Goal: Task Accomplishment & Management: Manage account settings

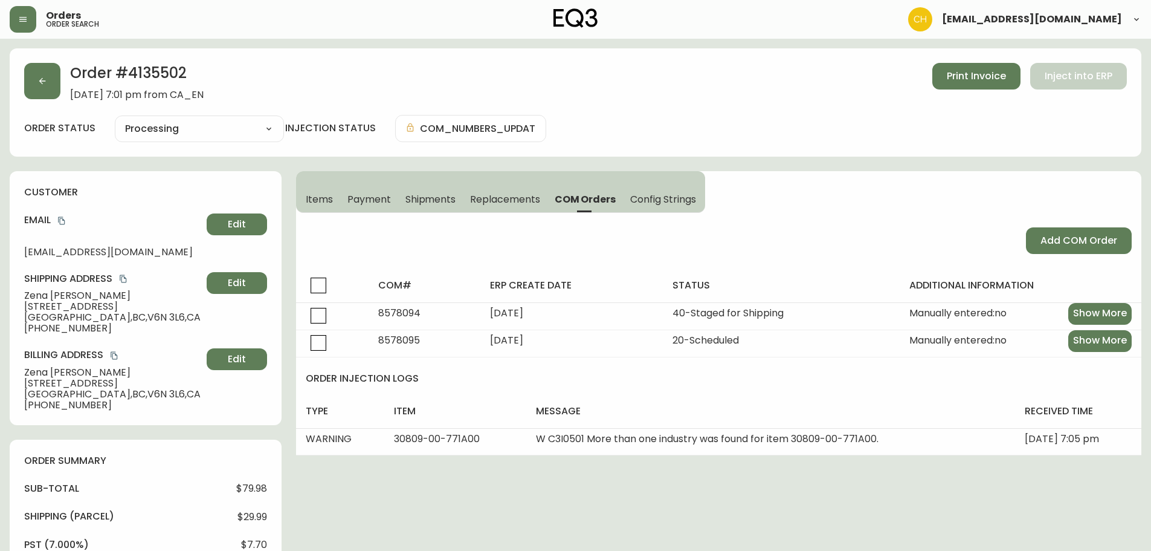
select select "PROCESSING"
click at [47, 78] on icon "button" at bounding box center [42, 81] width 10 height 10
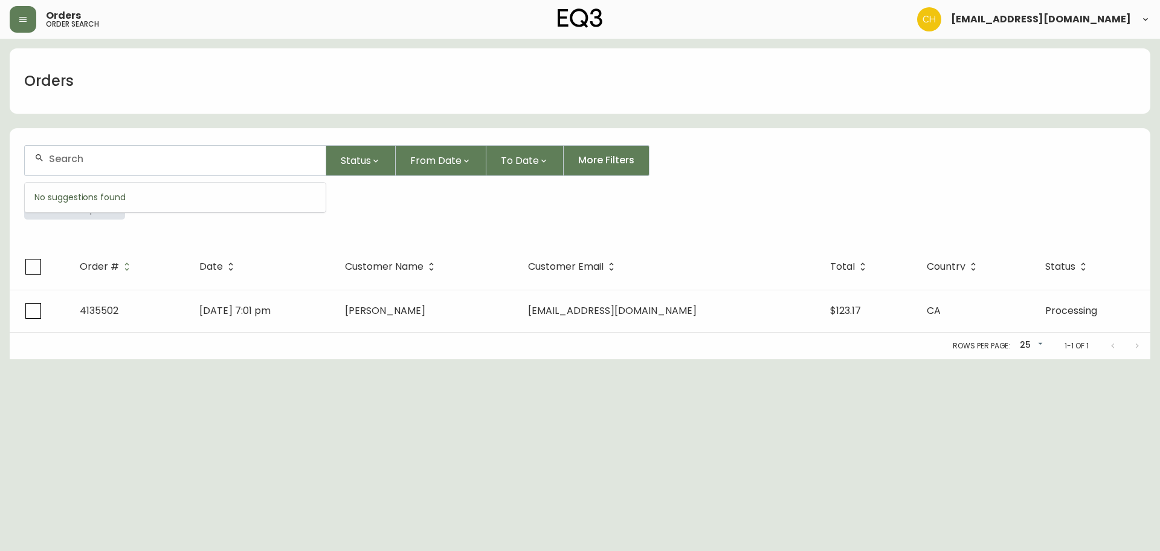
click at [60, 158] on input "text" at bounding box center [182, 158] width 267 height 11
type input "4135502"
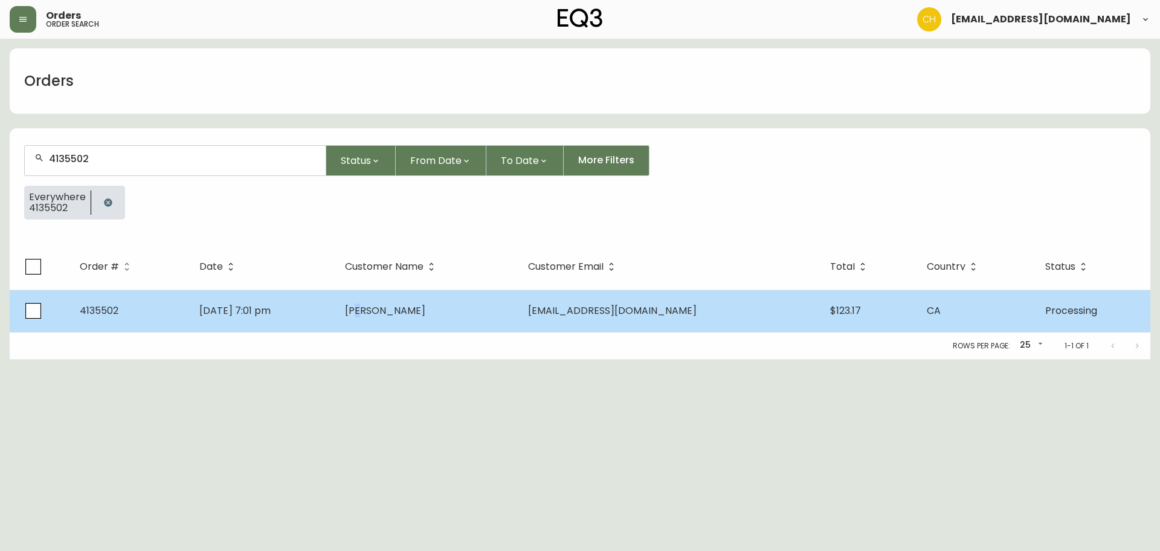
drag, startPoint x: 410, startPoint y: 315, endPoint x: 417, endPoint y: 313, distance: 6.9
click at [412, 315] on span "[PERSON_NAME]" at bounding box center [385, 310] width 80 height 14
click at [425, 315] on span "[PERSON_NAME]" at bounding box center [385, 310] width 80 height 14
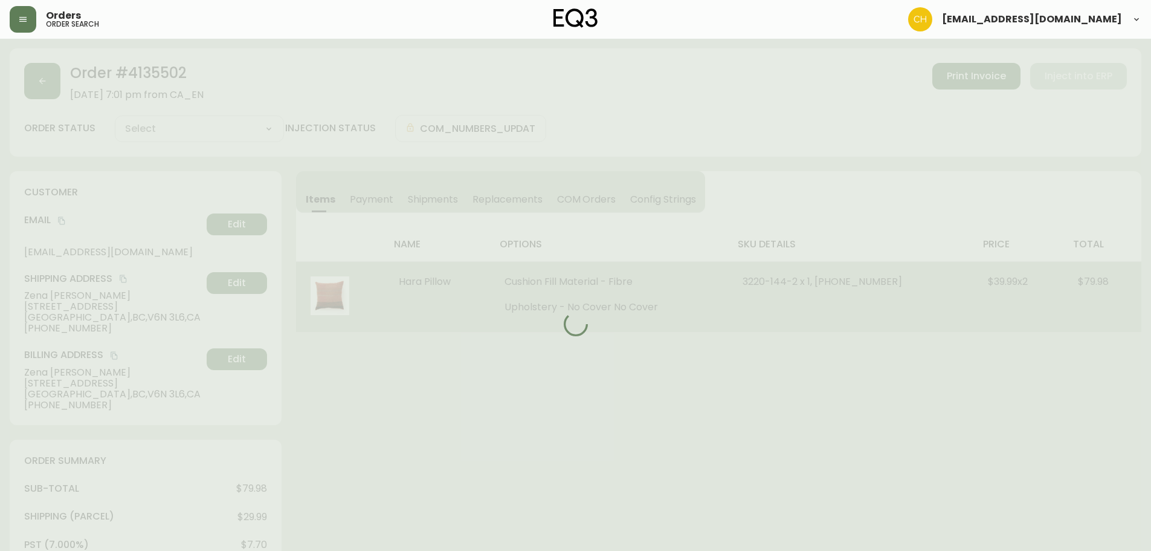
type input "Processing"
select select "PROCESSING"
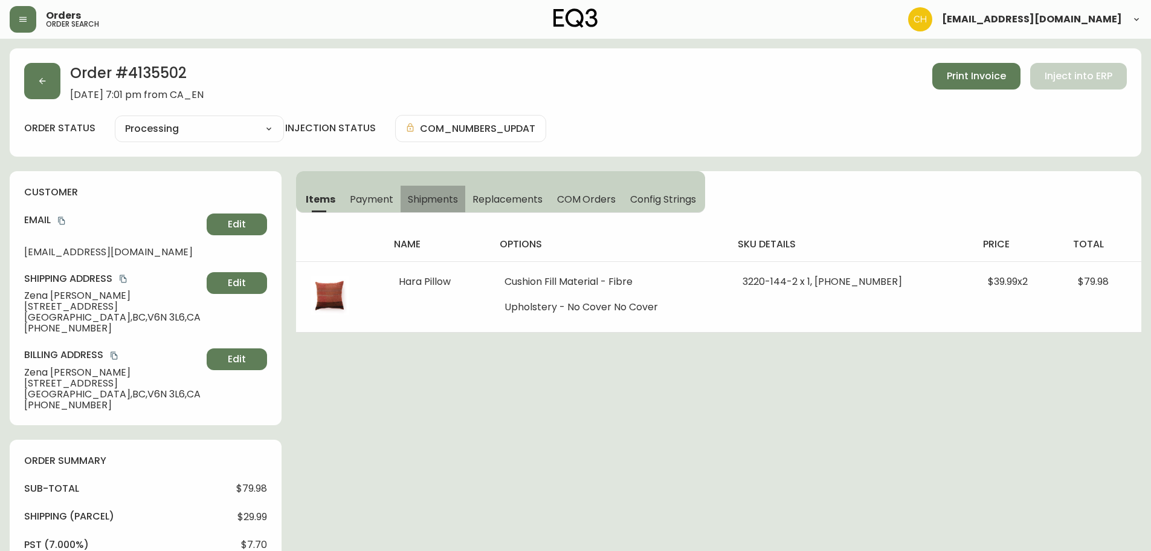
drag, startPoint x: 426, startPoint y: 198, endPoint x: 650, endPoint y: 204, distance: 224.3
click at [426, 197] on span "Shipments" at bounding box center [433, 199] width 51 height 13
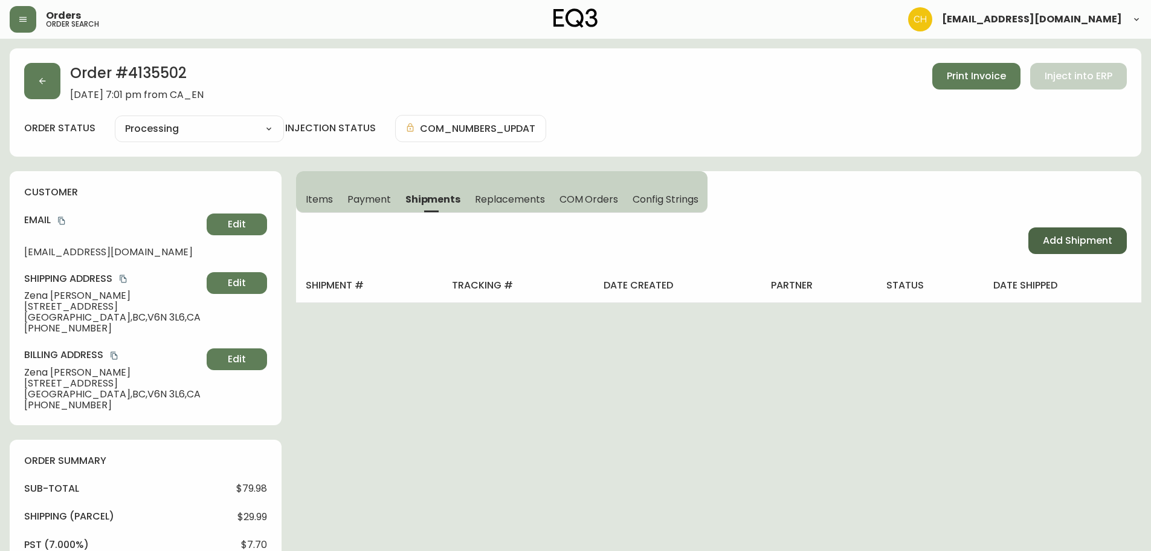
click at [1058, 241] on span "Add Shipment" at bounding box center [1077, 240] width 69 height 13
select select "PENDING"
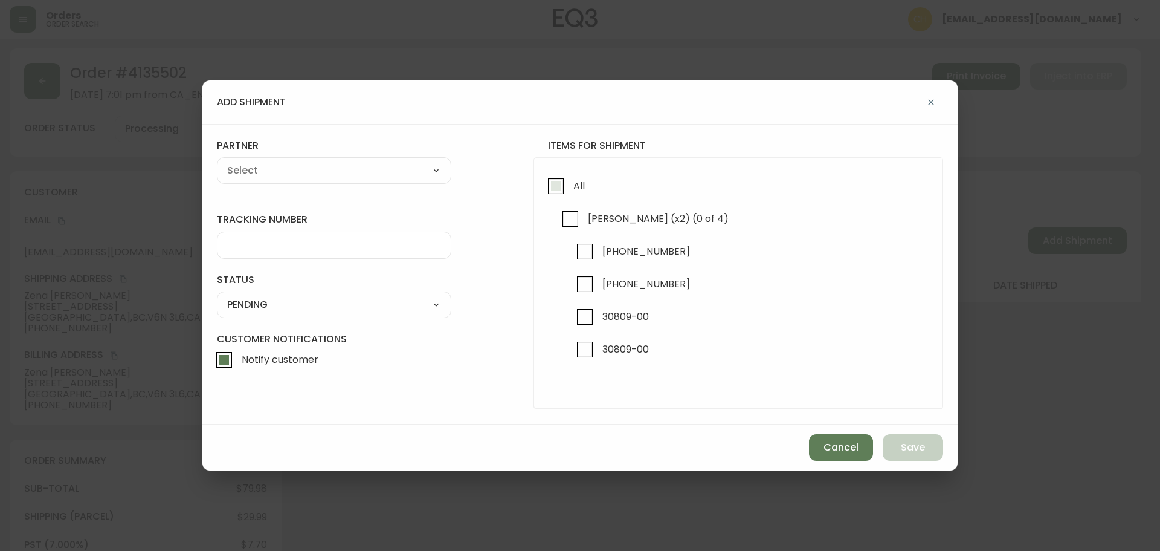
click at [551, 186] on input "All" at bounding box center [556, 186] width 28 height 28
checkbox input "true"
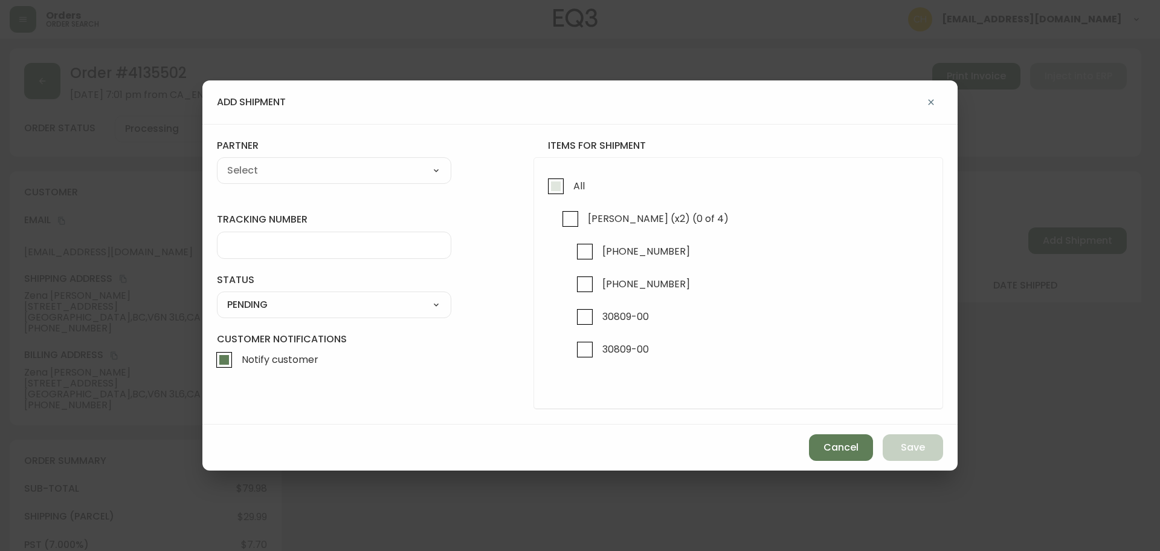
checkbox input "true"
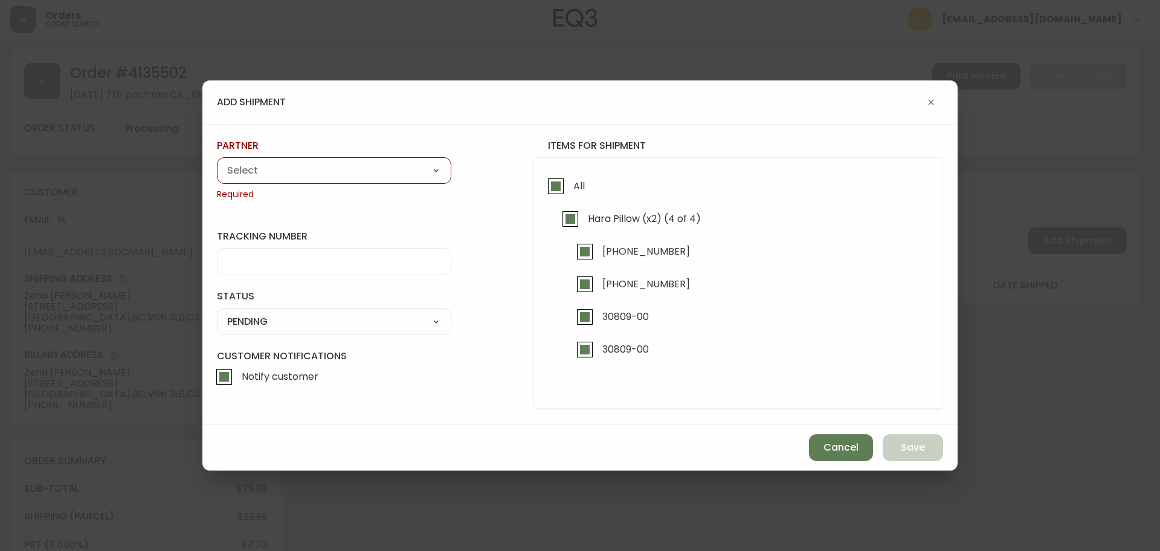
drag, startPoint x: 335, startPoint y: 170, endPoint x: 316, endPoint y: 175, distance: 19.8
click at [332, 171] on select "A Move to Remember LLC ABF Freight Alero [PERSON_NAME] Canada Post Canpar Expre…" at bounding box center [334, 170] width 234 height 18
select select "cjy0a9taa01x001669l98m63c"
click at [217, 161] on select "A Move to Remember LLC ABF Freight Alero [PERSON_NAME] Canada Post Canpar Expre…" at bounding box center [334, 170] width 234 height 18
type input "FedEx"
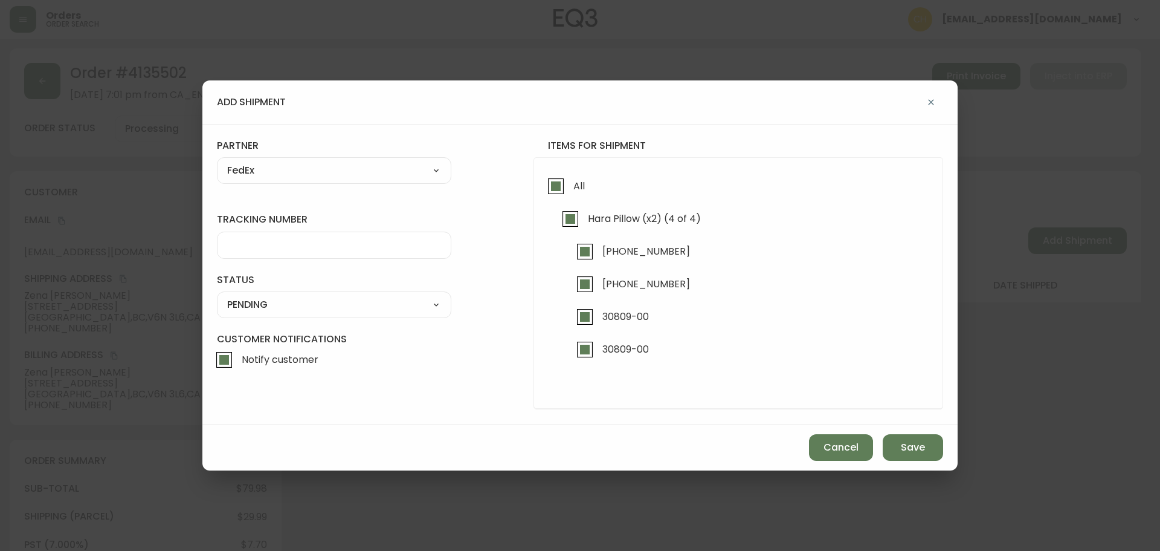
click at [228, 244] on input "tracking number" at bounding box center [334, 244] width 214 height 11
type input "455183579519"
click at [252, 305] on select "SHIPPED PENDING CANCELLED" at bounding box center [334, 305] width 234 height 18
click at [217, 296] on select "SHIPPED PENDING CANCELLED" at bounding box center [334, 305] width 234 height 18
select select "PENDING"
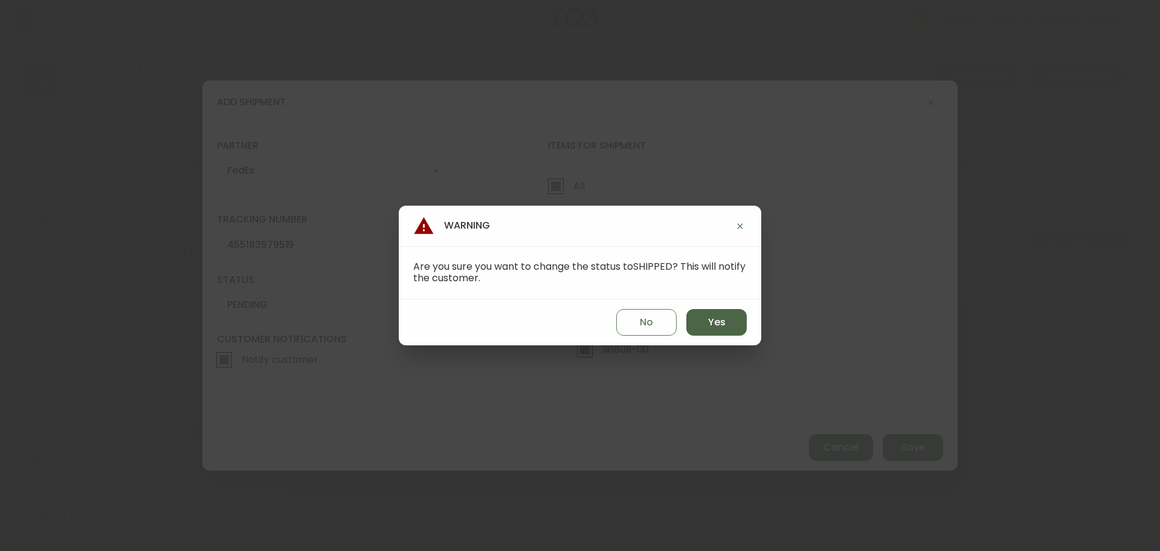
click at [709, 325] on span "Yes" at bounding box center [717, 321] width 18 height 13
type input "SHIPPED"
select select "SHIPPED"
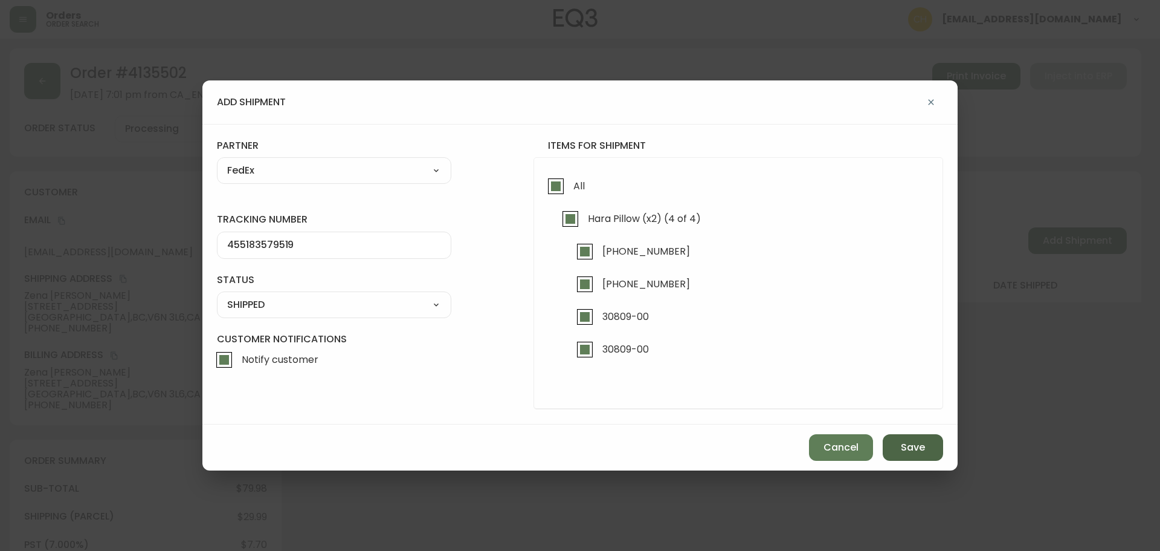
click at [916, 447] on span "Save" at bounding box center [913, 447] width 24 height 13
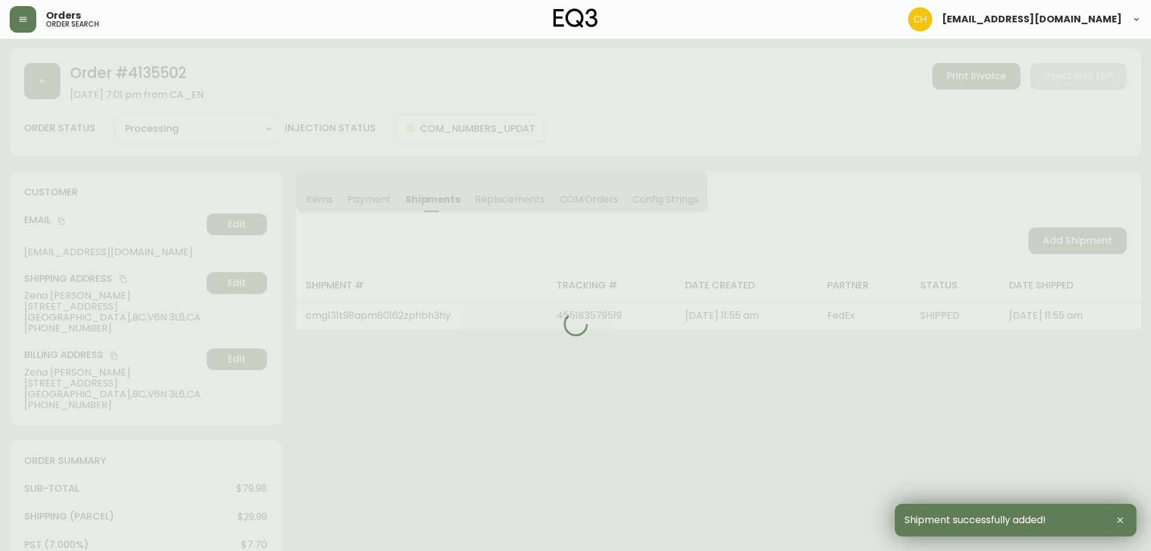
type input "Fully Shipped"
select select "FULLY_SHIPPED"
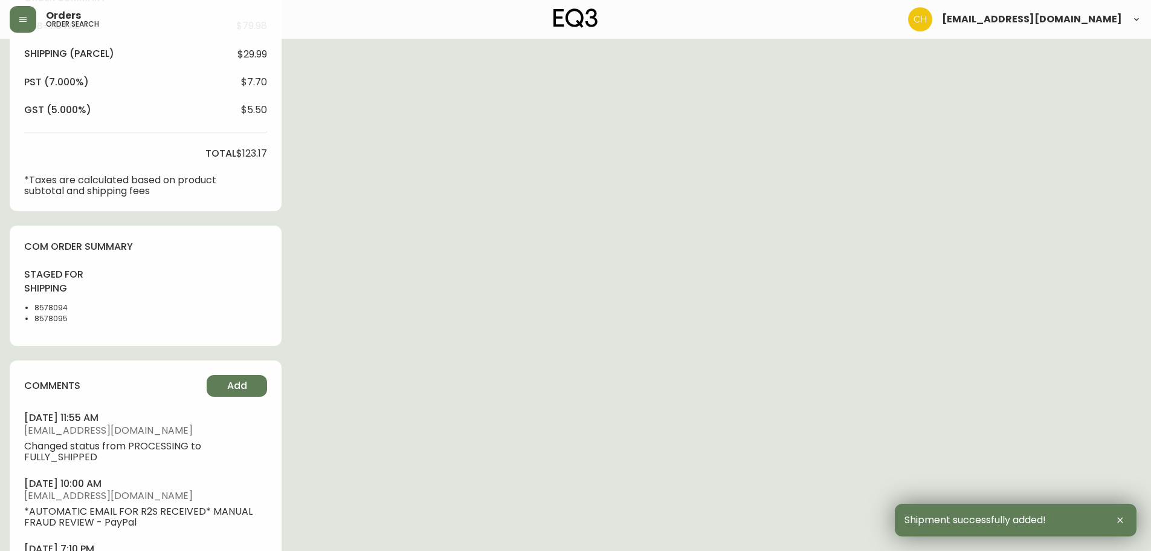
scroll to position [552, 0]
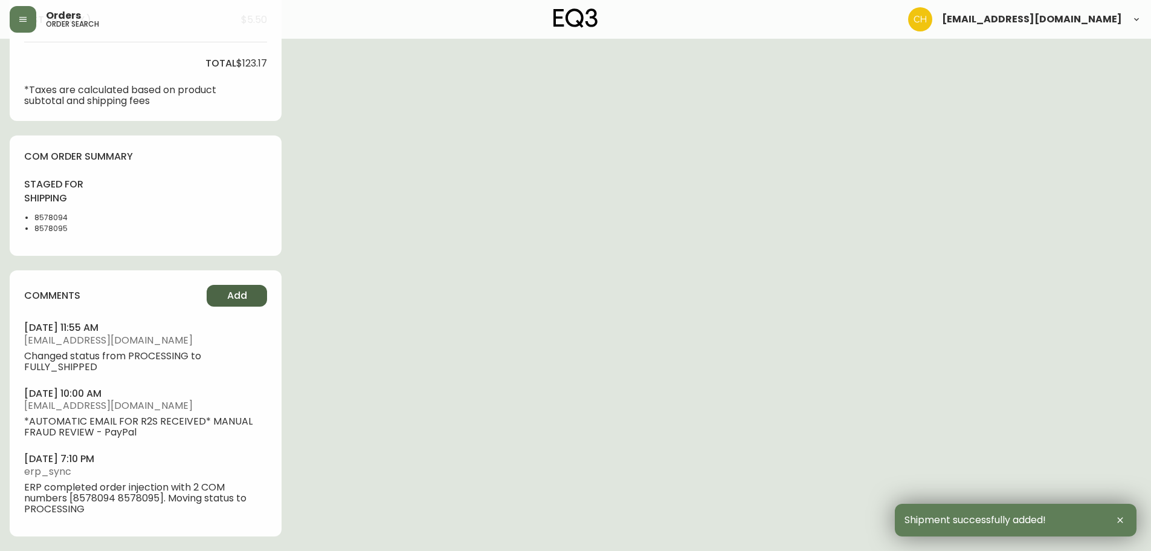
click at [252, 296] on button "Add" at bounding box center [237, 296] width 60 height 22
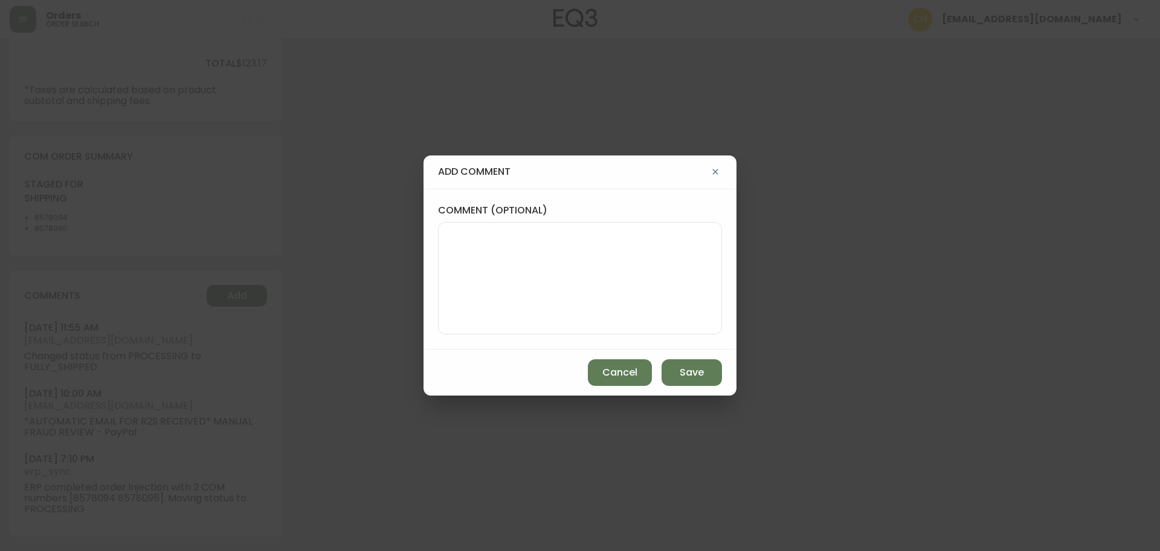
click at [446, 254] on div at bounding box center [580, 278] width 284 height 112
type textarea "c"
type textarea "CH"
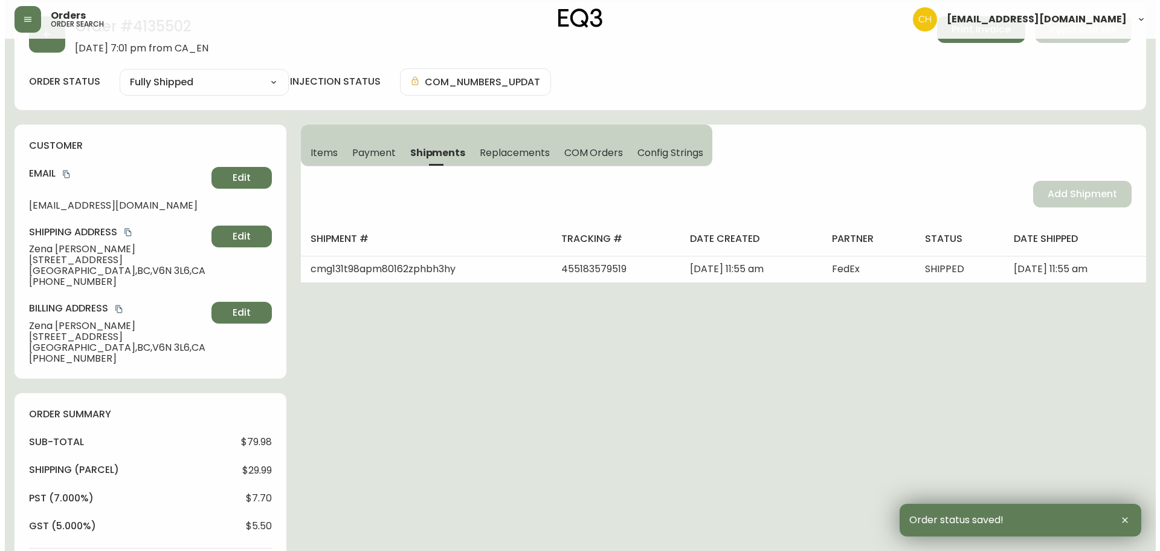
scroll to position [0, 0]
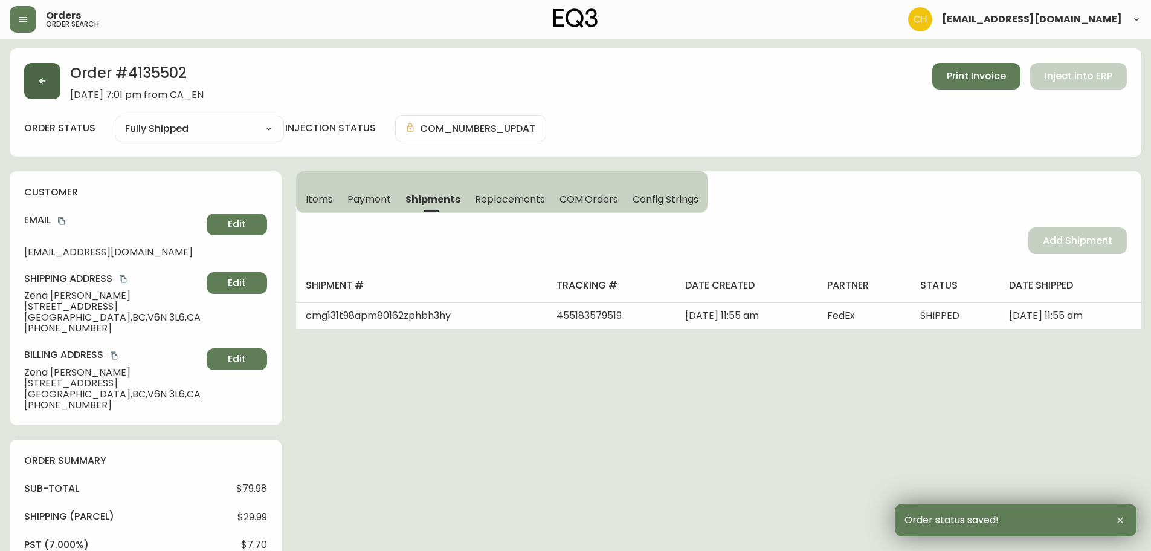
click at [48, 85] on button "button" at bounding box center [42, 81] width 36 height 36
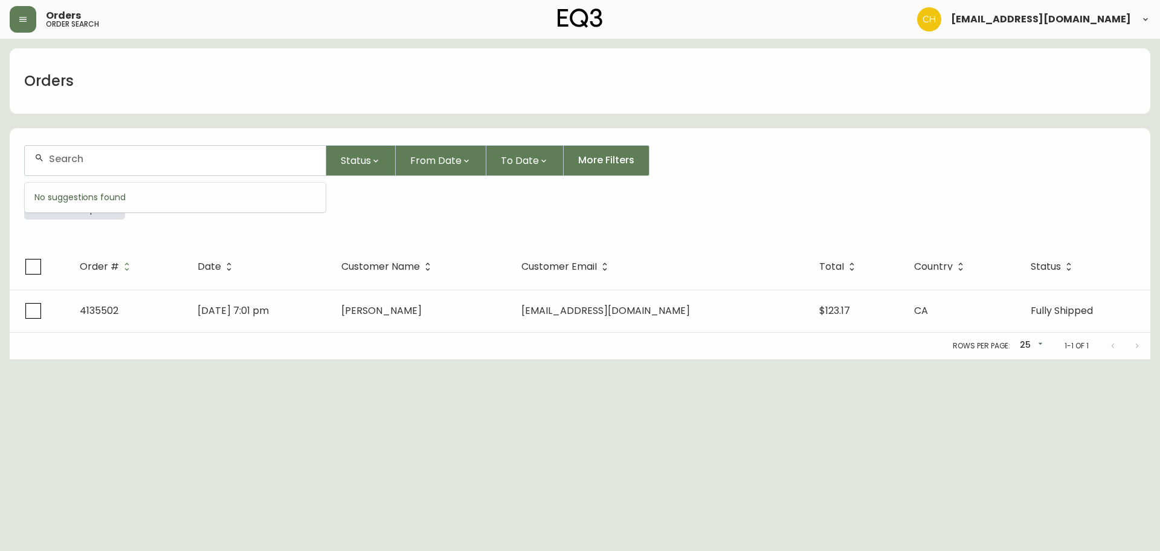
click at [53, 158] on input "text" at bounding box center [182, 158] width 267 height 11
type input "4135537"
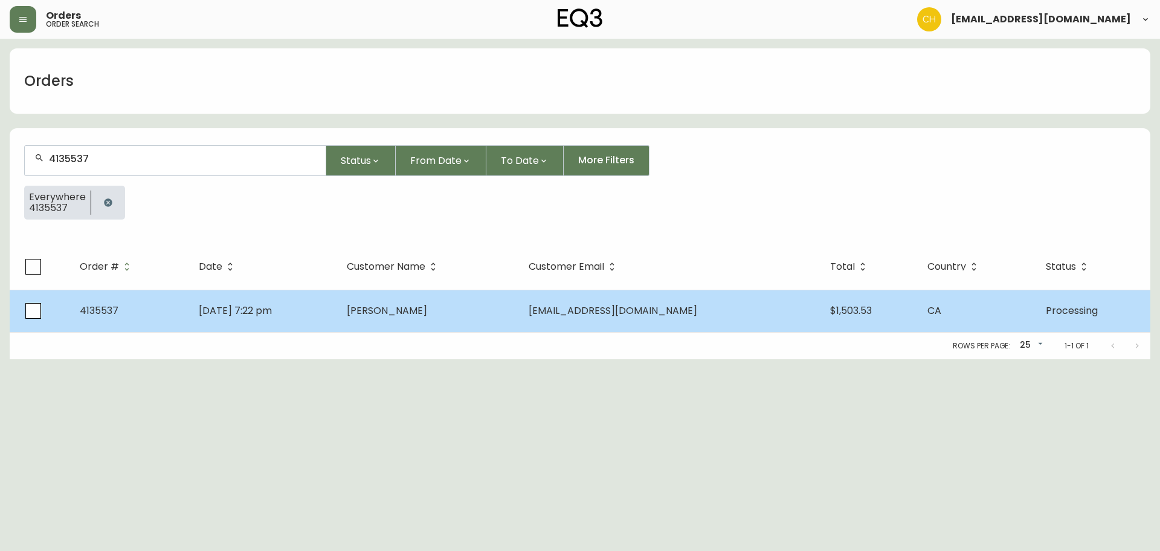
click at [424, 317] on span "[PERSON_NAME]" at bounding box center [387, 310] width 80 height 14
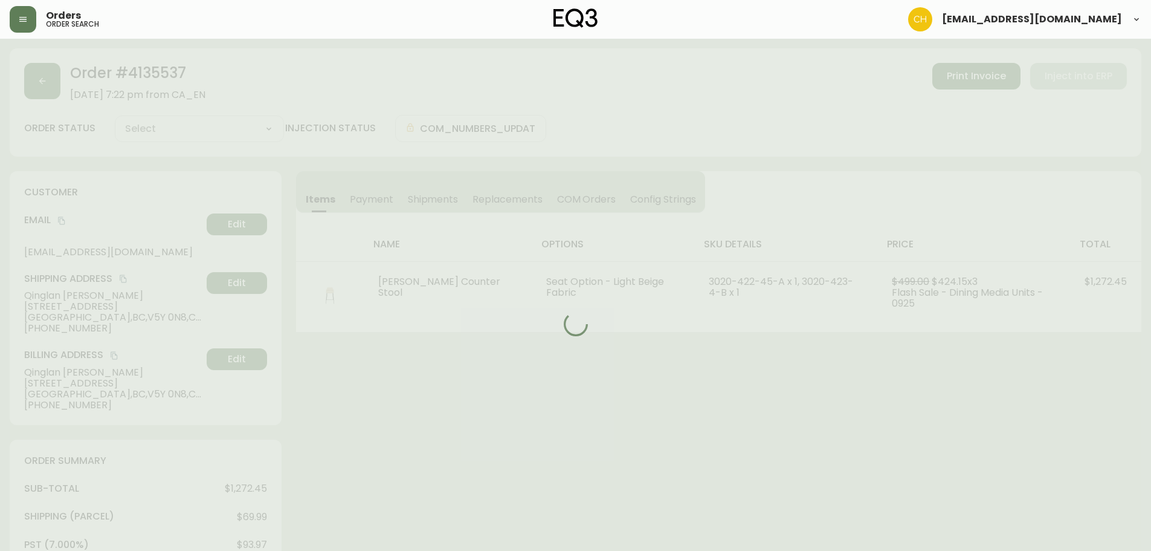
type input "Processing"
select select "PROCESSING"
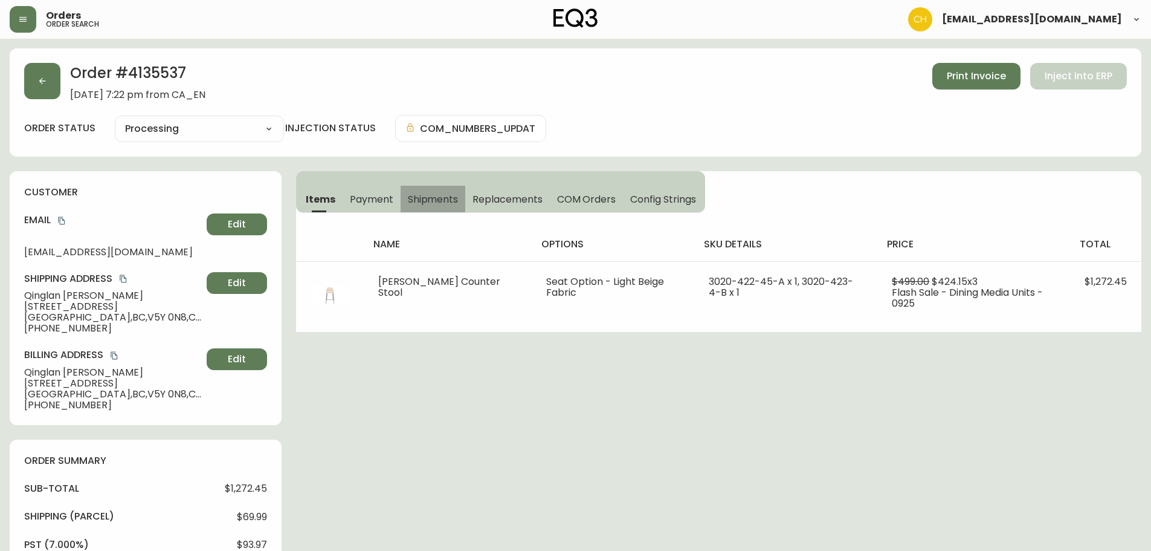
drag, startPoint x: 450, startPoint y: 196, endPoint x: 474, endPoint y: 197, distance: 23.6
click at [450, 196] on span "Shipments" at bounding box center [433, 199] width 51 height 13
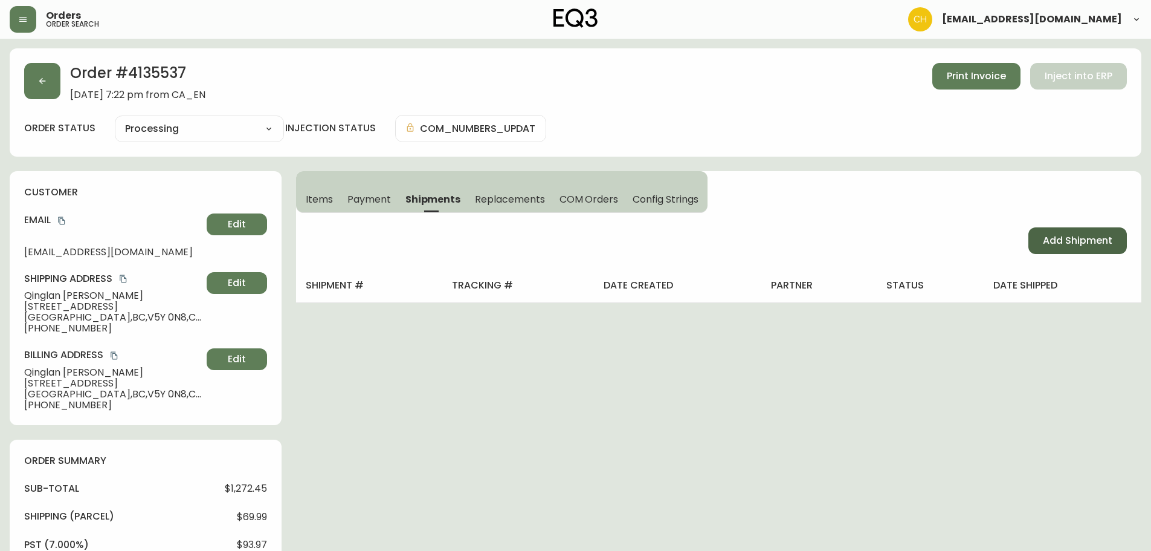
click at [1043, 238] on span "Add Shipment" at bounding box center [1077, 240] width 69 height 13
select select "PENDING"
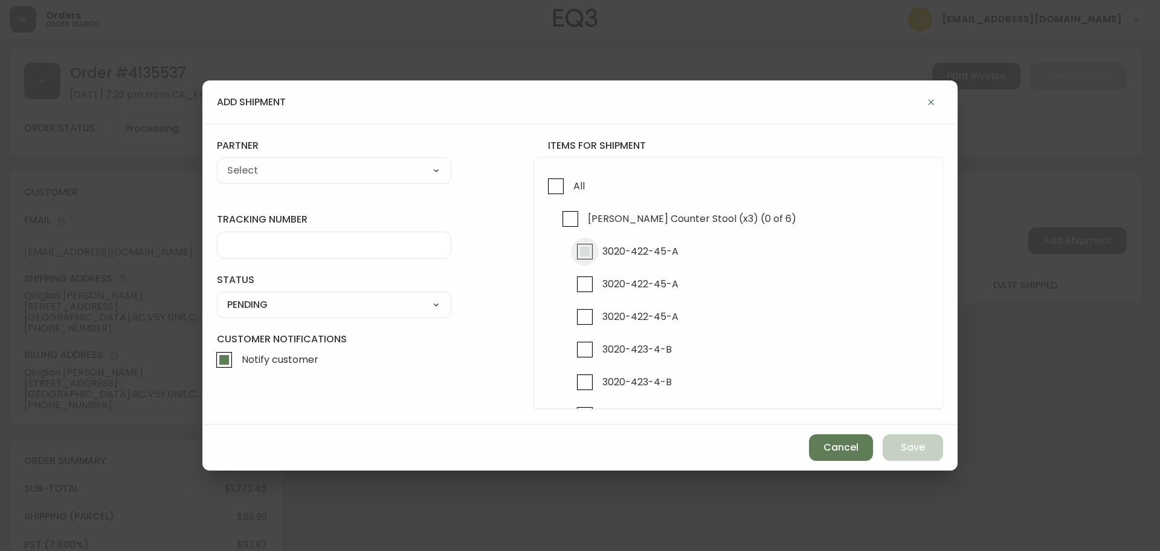
click at [582, 252] on input "3020-422-45-A" at bounding box center [585, 252] width 28 height 28
checkbox input "true"
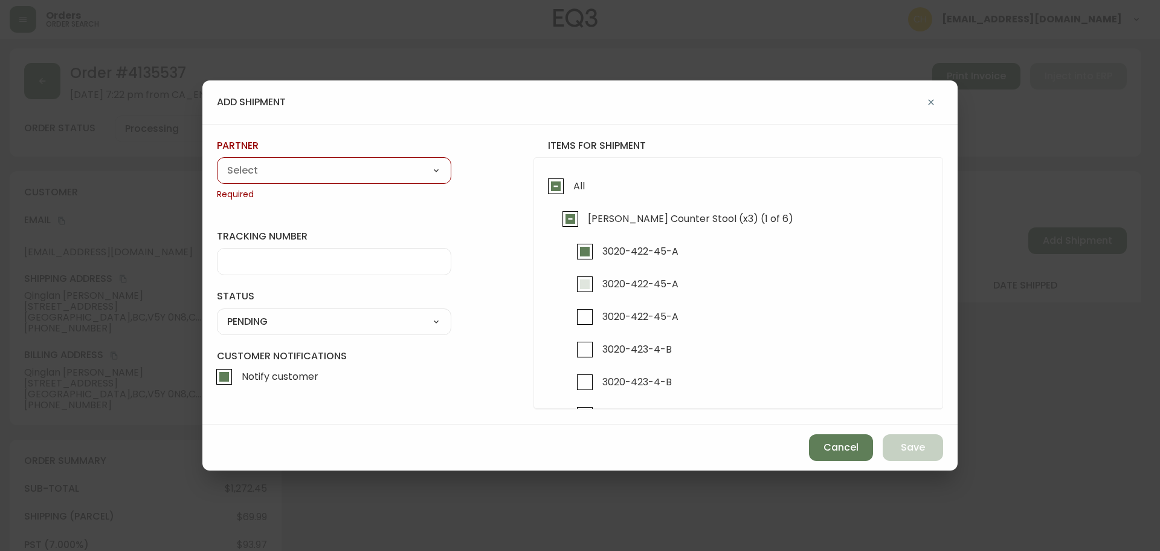
click at [584, 280] on input "3020-422-45-A" at bounding box center [585, 284] width 28 height 28
checkbox input "true"
click at [332, 179] on select "A Move to Remember LLC ABF Freight Alero [PERSON_NAME] Canada Post Canpar Expre…" at bounding box center [334, 170] width 234 height 18
select select "cjy0a9taa01x001669l98m63c"
click at [217, 161] on select "A Move to Remember LLC ABF Freight Alero [PERSON_NAME] Canada Post Canpar Expre…" at bounding box center [334, 170] width 234 height 18
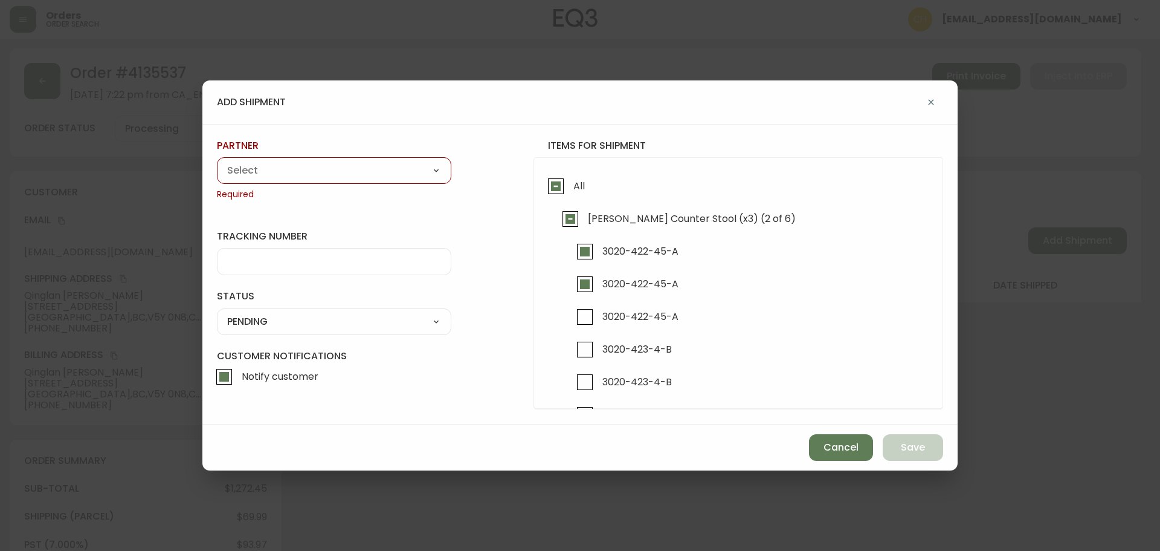
type input "FedEx"
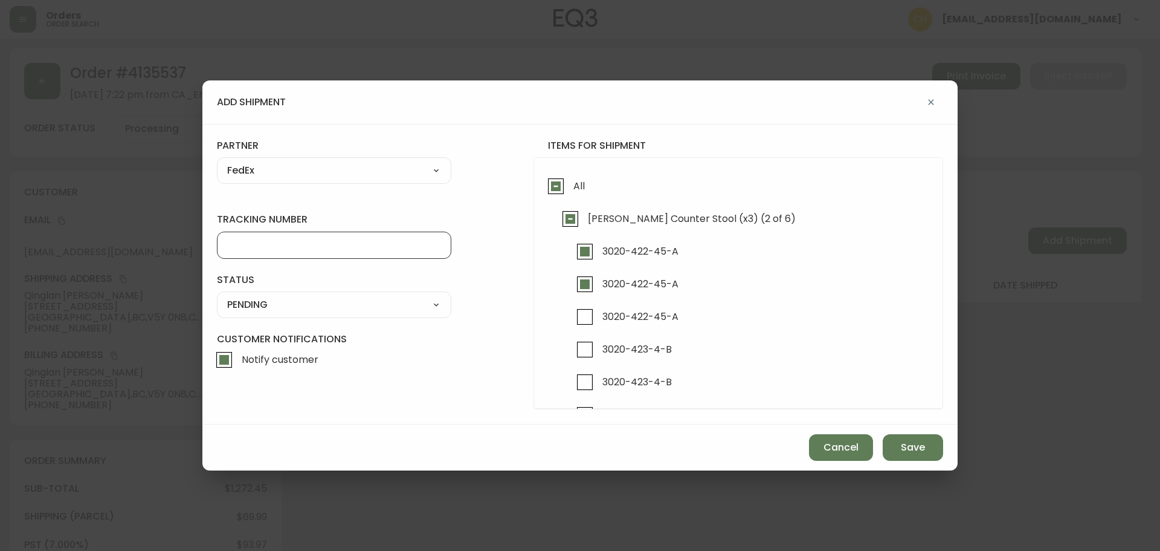
click at [263, 249] on input "tracking number" at bounding box center [334, 244] width 214 height 11
type input "455183579520"
click at [236, 303] on select "SHIPPED PENDING CANCELLED" at bounding box center [334, 305] width 234 height 18
click at [217, 296] on select "SHIPPED PENDING CANCELLED" at bounding box center [334, 305] width 234 height 18
select select "PENDING"
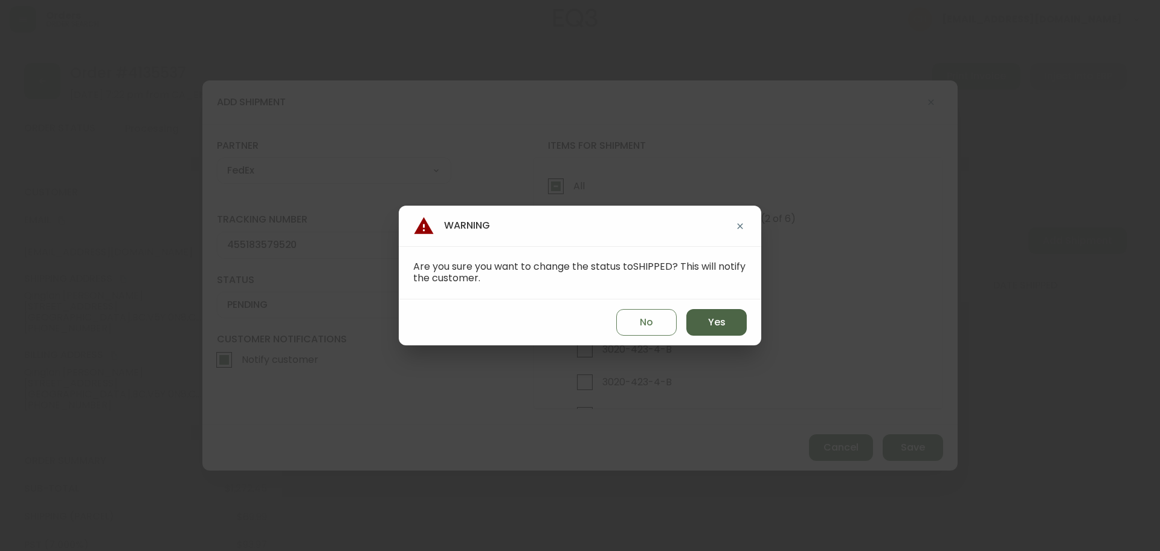
click at [699, 318] on button "Yes" at bounding box center [717, 322] width 60 height 27
type input "SHIPPED"
select select "SHIPPED"
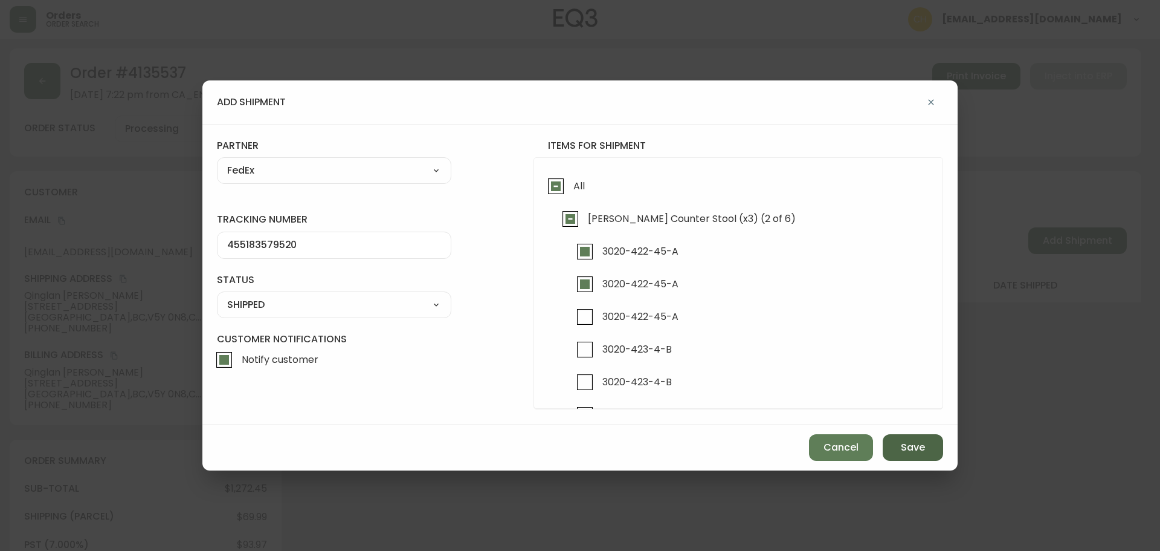
click at [895, 437] on button "Save" at bounding box center [913, 447] width 60 height 27
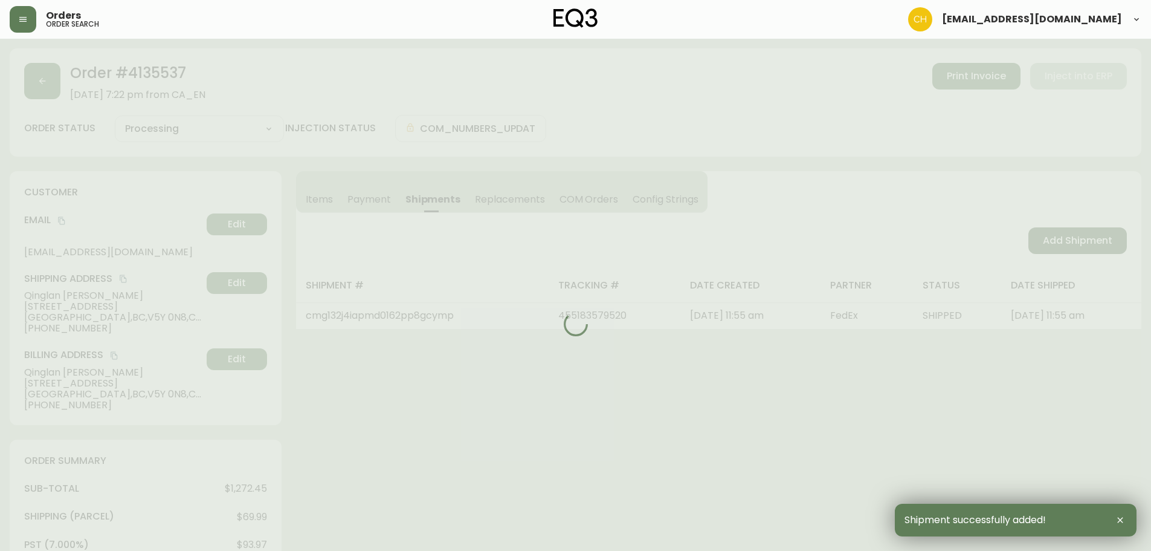
type input "Partially Shipped"
select select "PARTIALLY_SHIPPED"
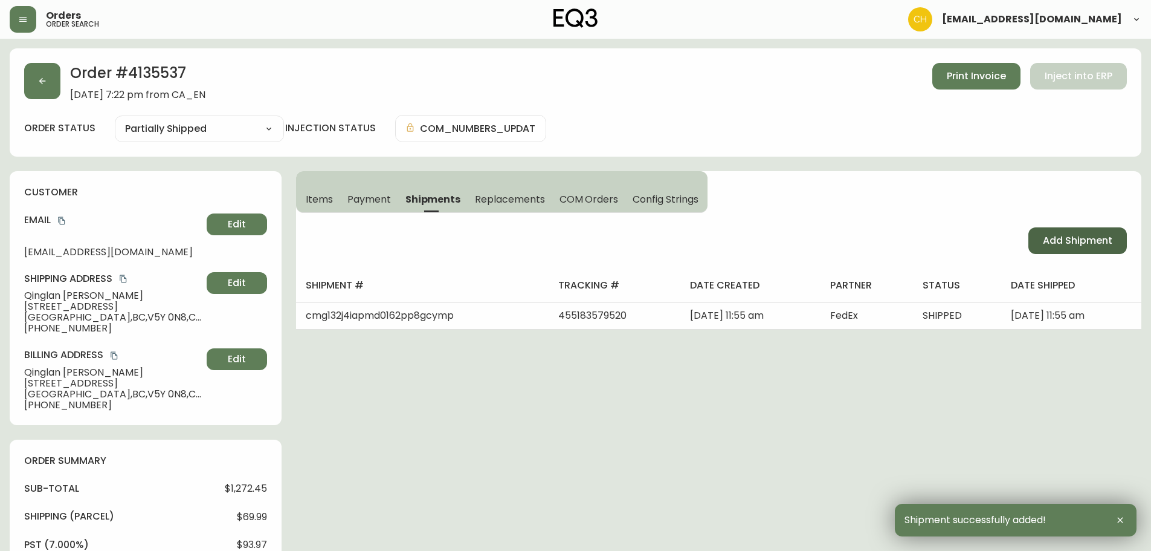
click at [1067, 243] on span "Add Shipment" at bounding box center [1077, 240] width 69 height 13
select select "PENDING"
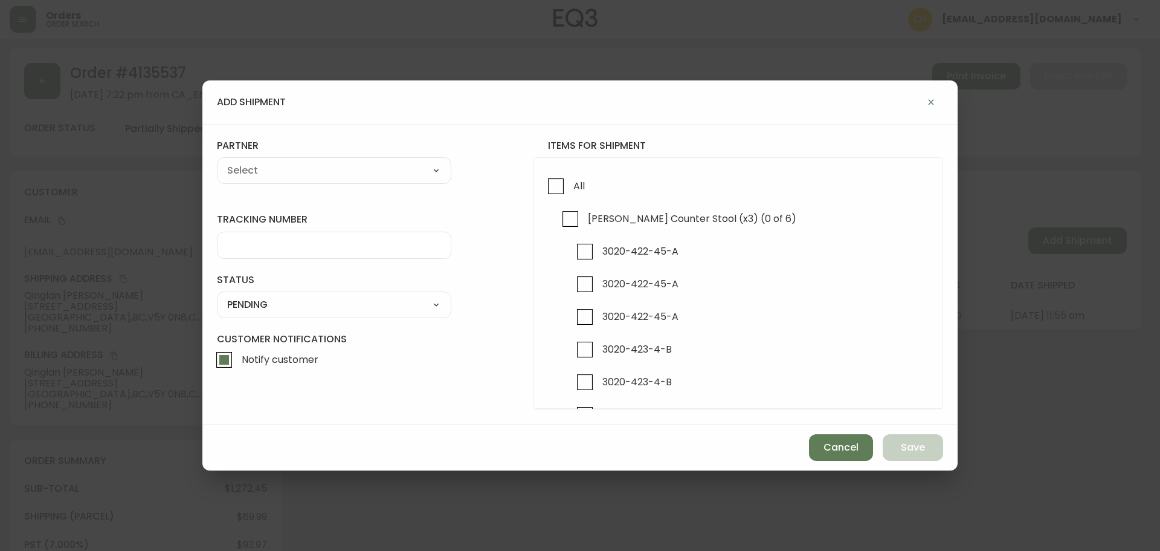
checkbox input "true"
click at [584, 315] on input "3020-423-4-B" at bounding box center [585, 315] width 28 height 28
checkbox input "true"
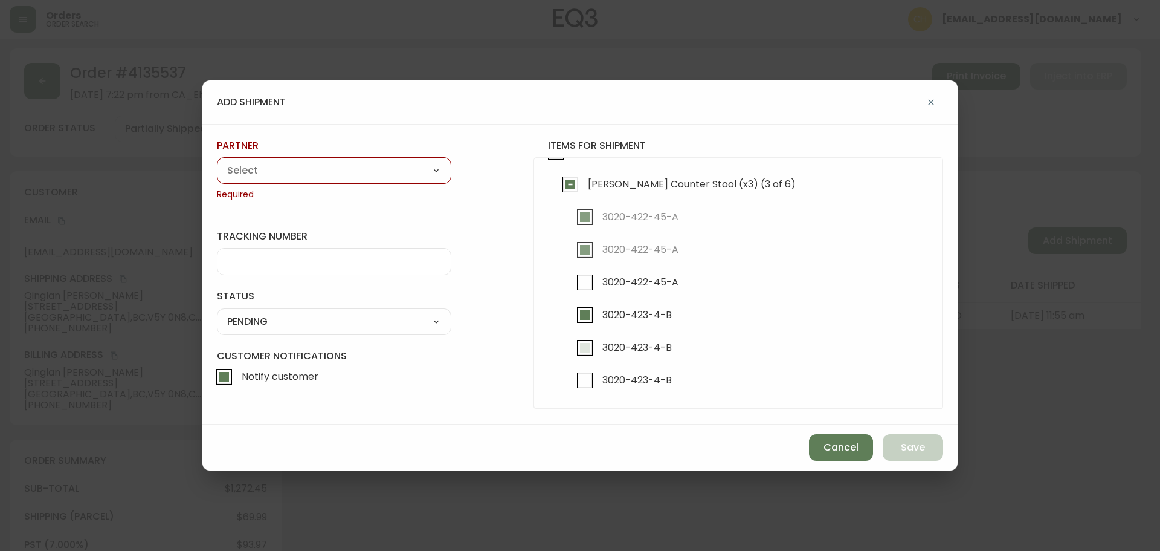
click at [588, 344] on input "3020-423-4-B" at bounding box center [585, 348] width 28 height 28
checkbox input "true"
drag, startPoint x: 346, startPoint y: 168, endPoint x: 329, endPoint y: 170, distance: 16.4
click at [345, 168] on select "A Move to Remember LLC ABF Freight Alero [PERSON_NAME] Canada Post Canpar Expre…" at bounding box center [334, 170] width 234 height 18
select select "cjy0a9taa01x001669l98m63c"
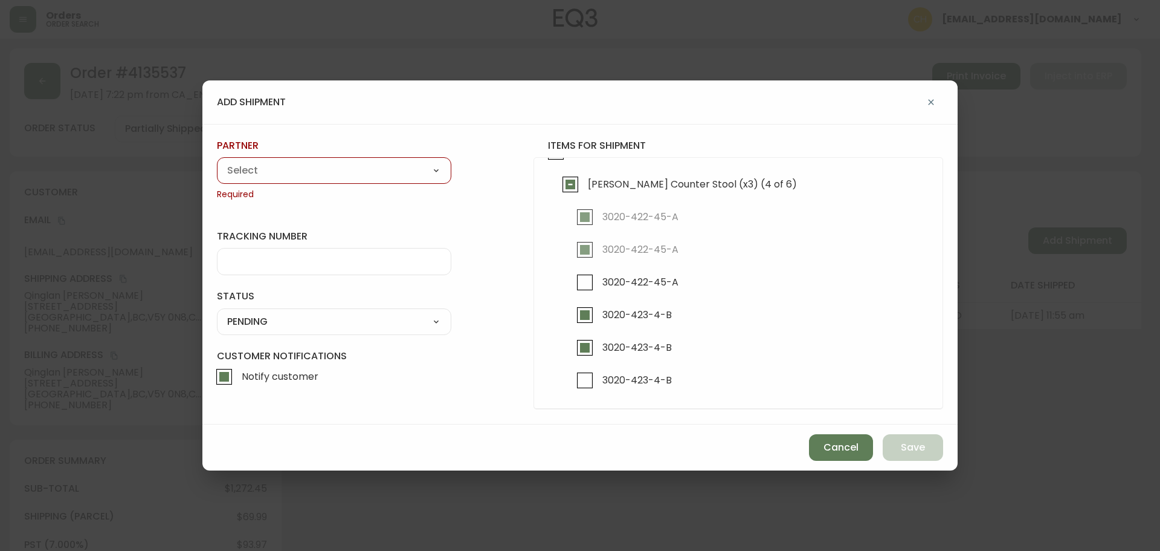
click at [217, 161] on select "A Move to Remember LLC ABF Freight Alero [PERSON_NAME] Canada Post Canpar Expre…" at bounding box center [334, 170] width 234 height 18
type input "FedEx"
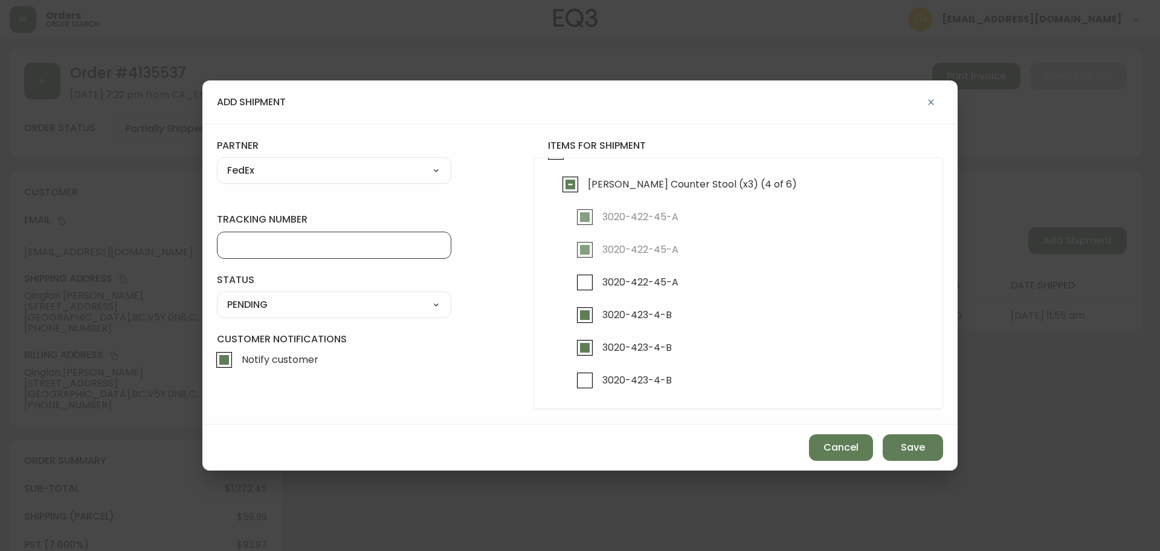
click at [253, 245] on input "tracking number" at bounding box center [334, 244] width 214 height 11
type input "455183579530"
click at [251, 301] on select "SHIPPED PENDING CANCELLED" at bounding box center [334, 305] width 234 height 18
click at [217, 296] on select "SHIPPED PENDING CANCELLED" at bounding box center [334, 305] width 234 height 18
select select "PENDING"
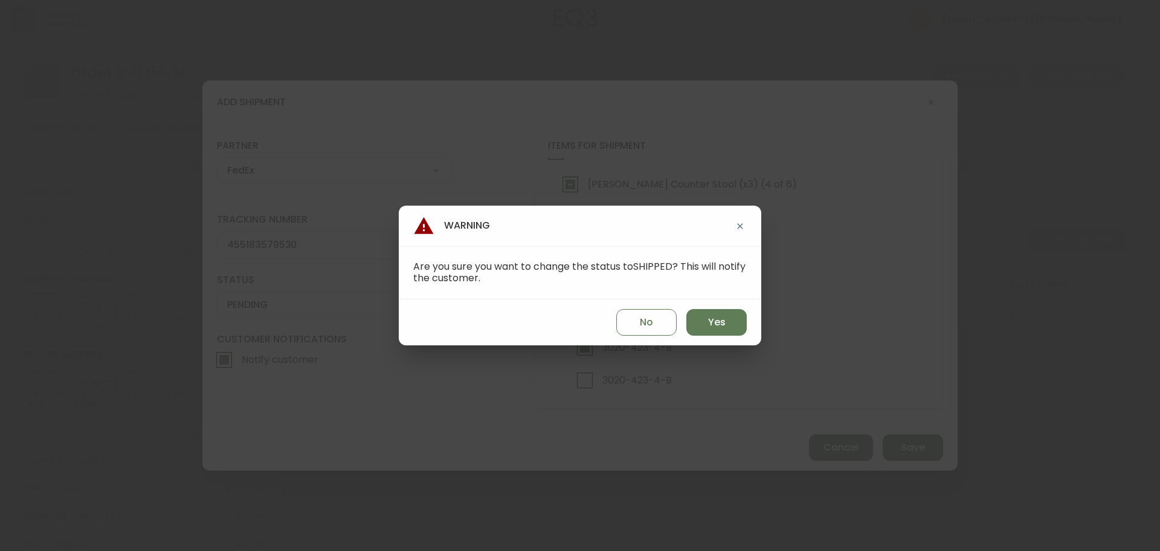
drag, startPoint x: 715, startPoint y: 320, endPoint x: 767, endPoint y: 353, distance: 61.9
click at [720, 325] on span "Yes" at bounding box center [717, 321] width 18 height 13
type input "SHIPPED"
select select "SHIPPED"
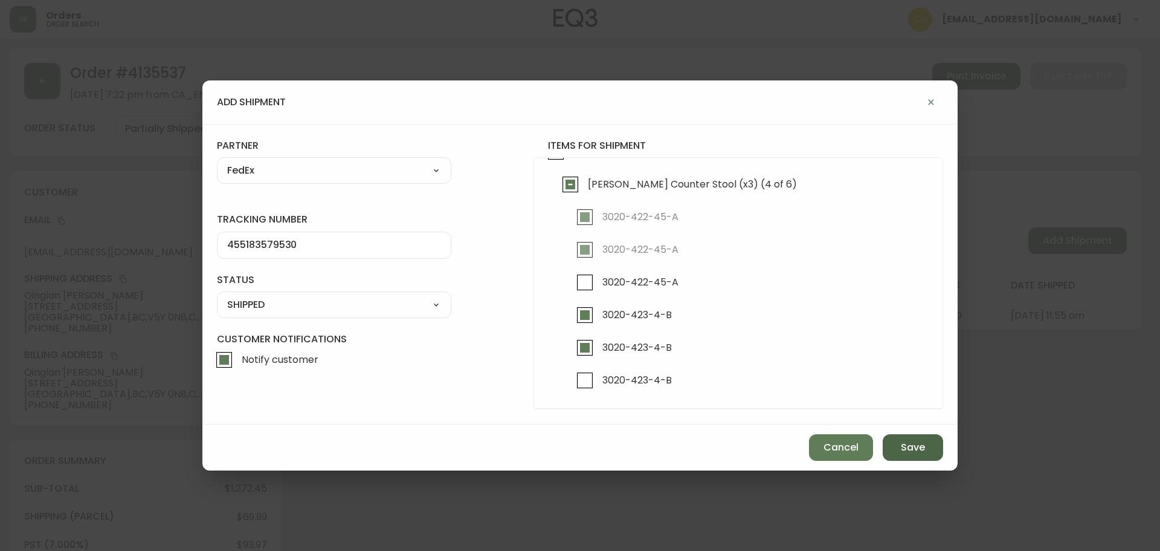
click at [891, 444] on button "Save" at bounding box center [913, 447] width 60 height 27
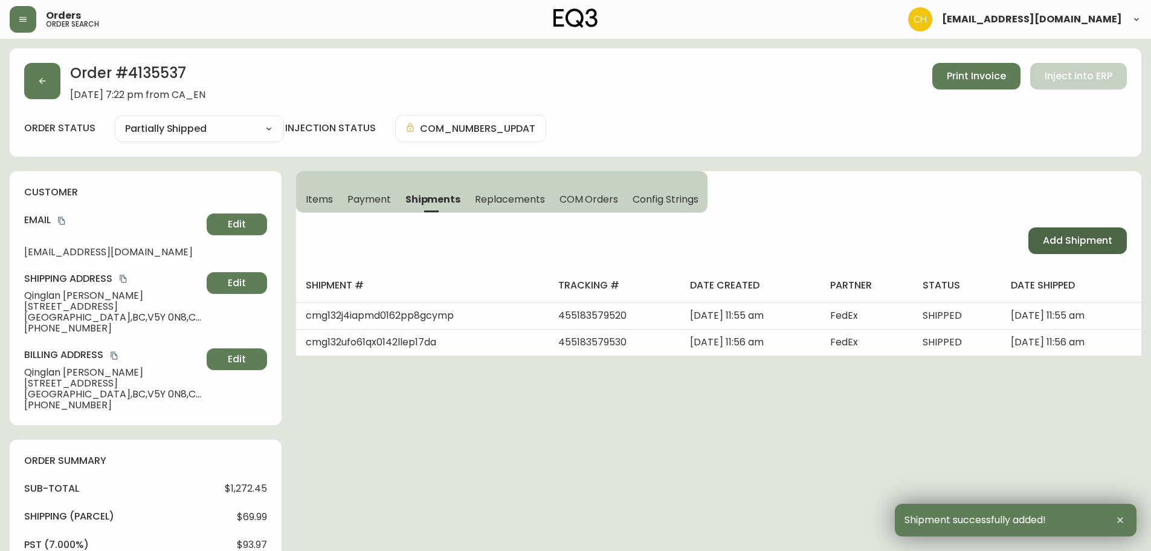
click at [1067, 248] on button "Add Shipment" at bounding box center [1078, 240] width 99 height 27
select select "PENDING"
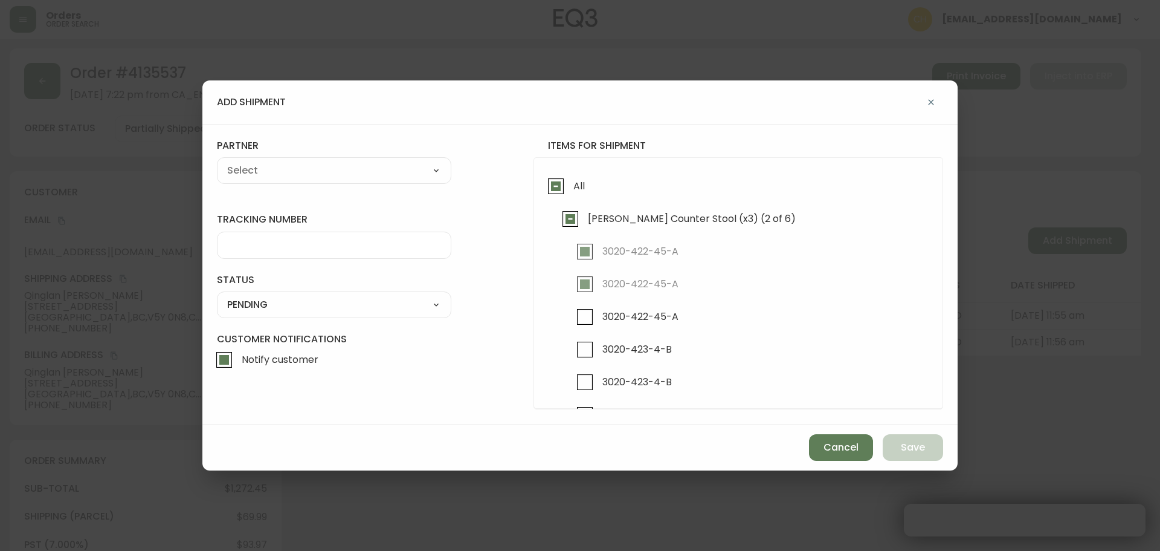
checkbox input "true"
click at [589, 318] on input "3020-422-45-A" at bounding box center [585, 317] width 28 height 28
checkbox input "true"
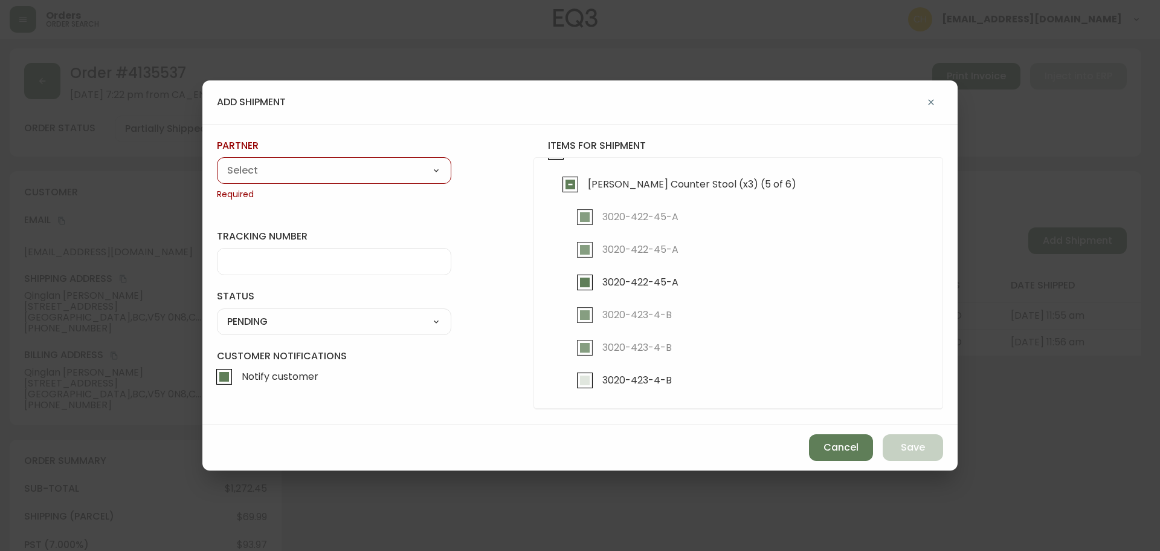
click at [582, 380] on input "3020-423-4-B" at bounding box center [585, 380] width 28 height 28
checkbox input "true"
drag, startPoint x: 282, startPoint y: 164, endPoint x: 278, endPoint y: 176, distance: 13.4
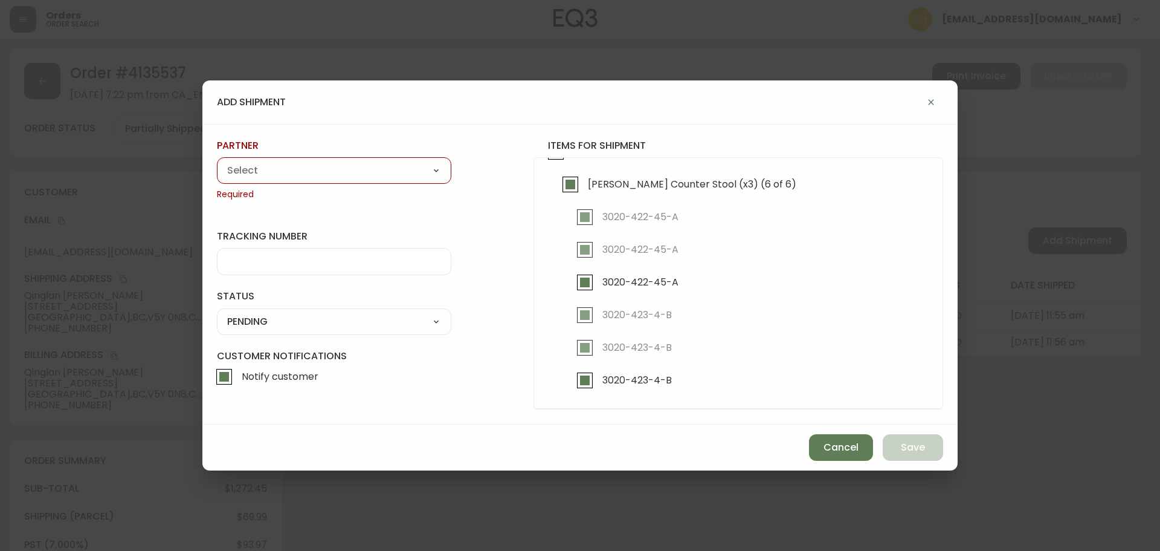
click at [282, 164] on select "A Move to Remember LLC ABF Freight Alero [PERSON_NAME] Canada Post Canpar Expre…" at bounding box center [334, 170] width 234 height 18
select select "cjy0a9taa01x001669l98m63c"
click at [217, 161] on select "A Move to Remember LLC ABF Freight Alero [PERSON_NAME] Canada Post Canpar Expre…" at bounding box center [334, 170] width 234 height 18
type input "FedEx"
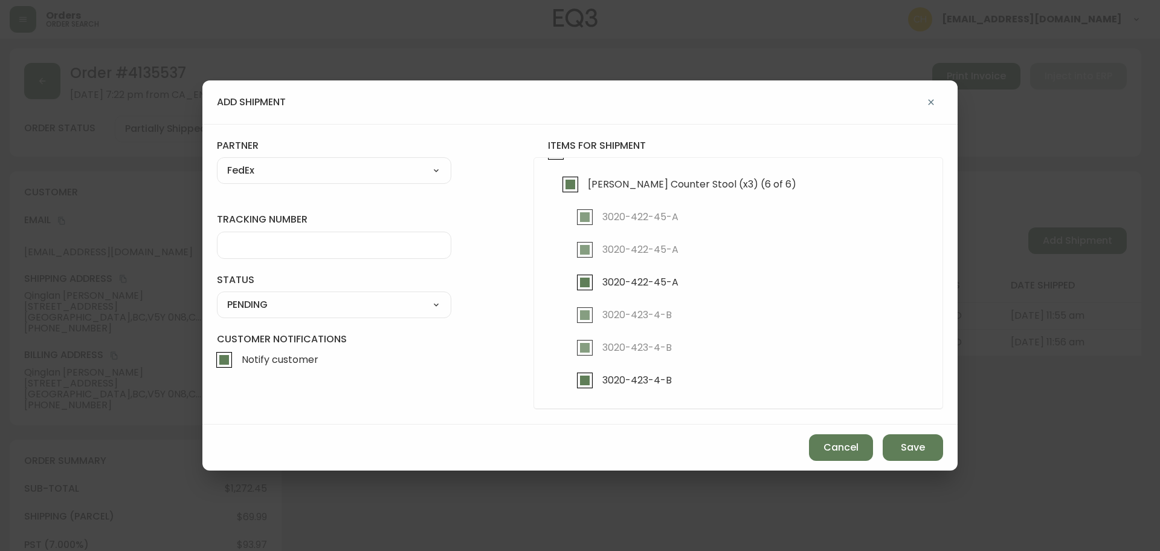
click at [251, 250] on input "tracking number" at bounding box center [334, 244] width 214 height 11
type input "455183579541"
click at [248, 303] on select "SHIPPED PENDING CANCELLED" at bounding box center [334, 305] width 234 height 18
click at [217, 296] on select "SHIPPED PENDING CANCELLED" at bounding box center [334, 305] width 234 height 18
select select "PENDING"
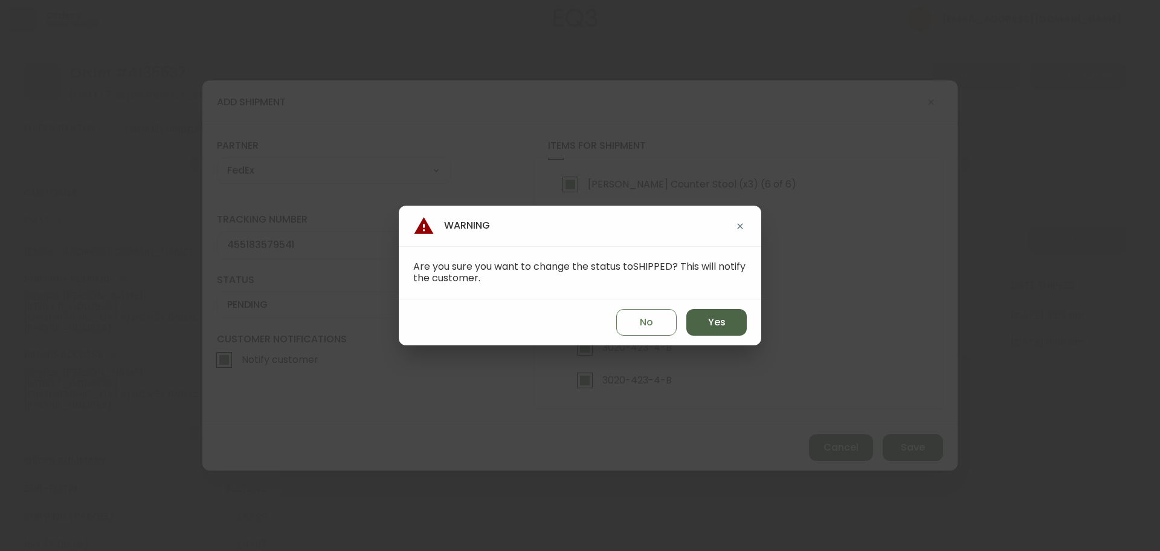
click at [703, 320] on button "Yes" at bounding box center [717, 322] width 60 height 27
type input "SHIPPED"
select select "SHIPPED"
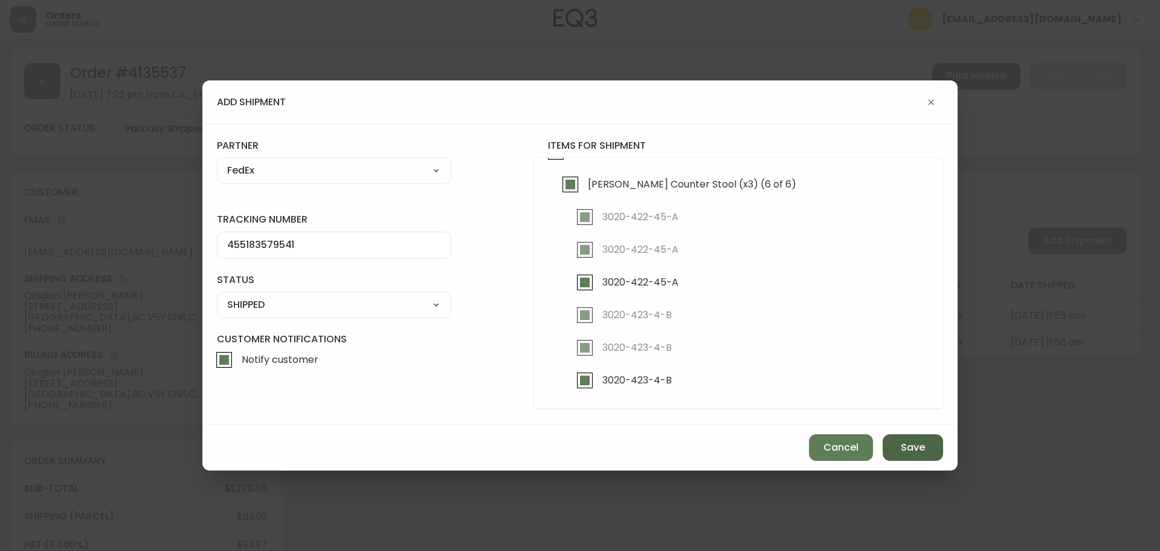
click at [905, 447] on span "Save" at bounding box center [913, 447] width 24 height 13
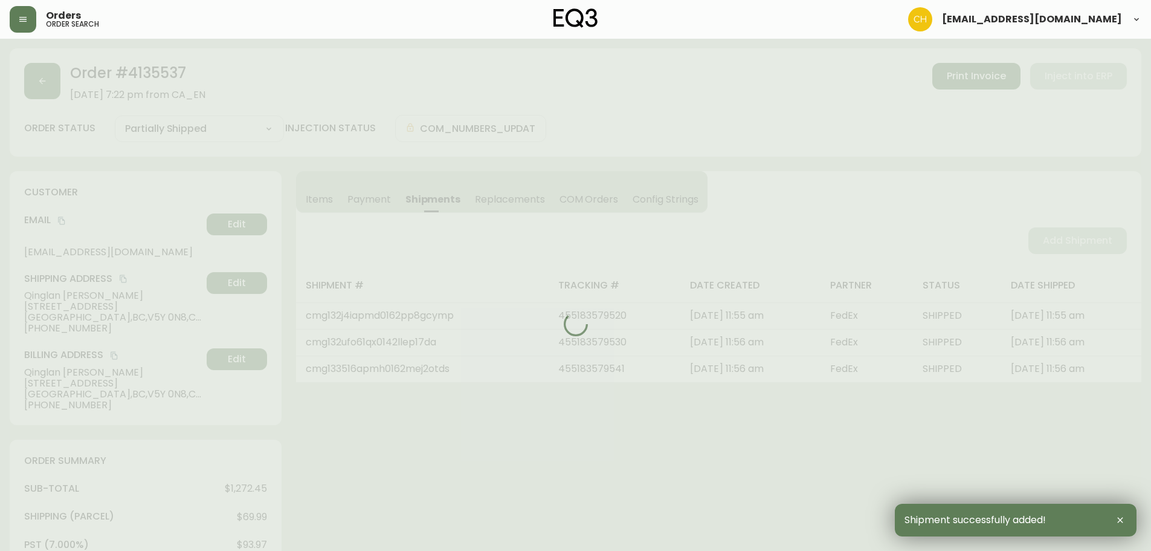
type input "Fully Shipped"
select select "FULLY_SHIPPED"
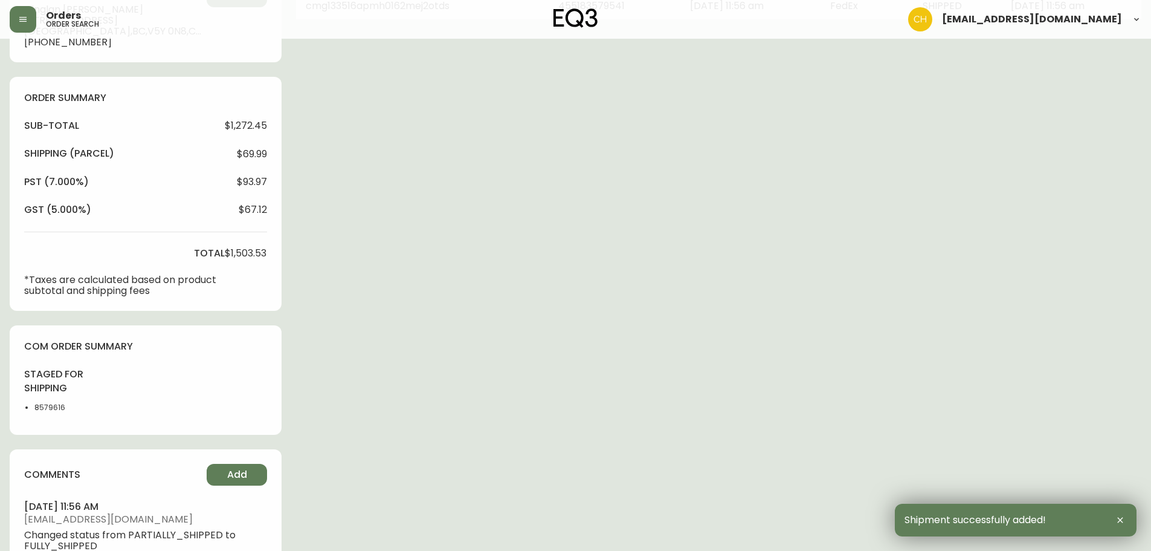
scroll to position [483, 0]
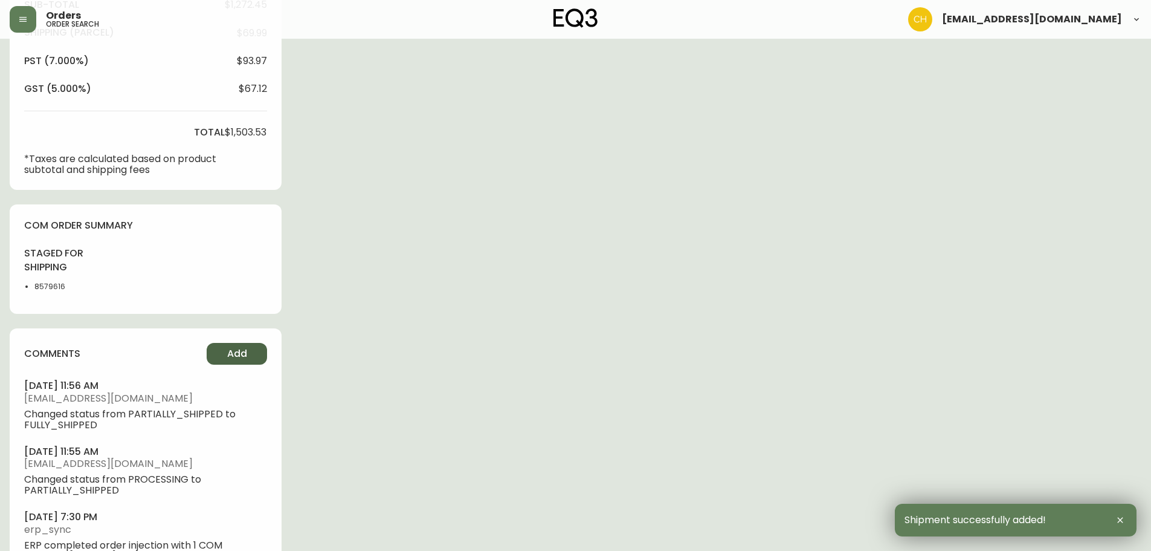
click at [252, 349] on button "Add" at bounding box center [237, 354] width 60 height 22
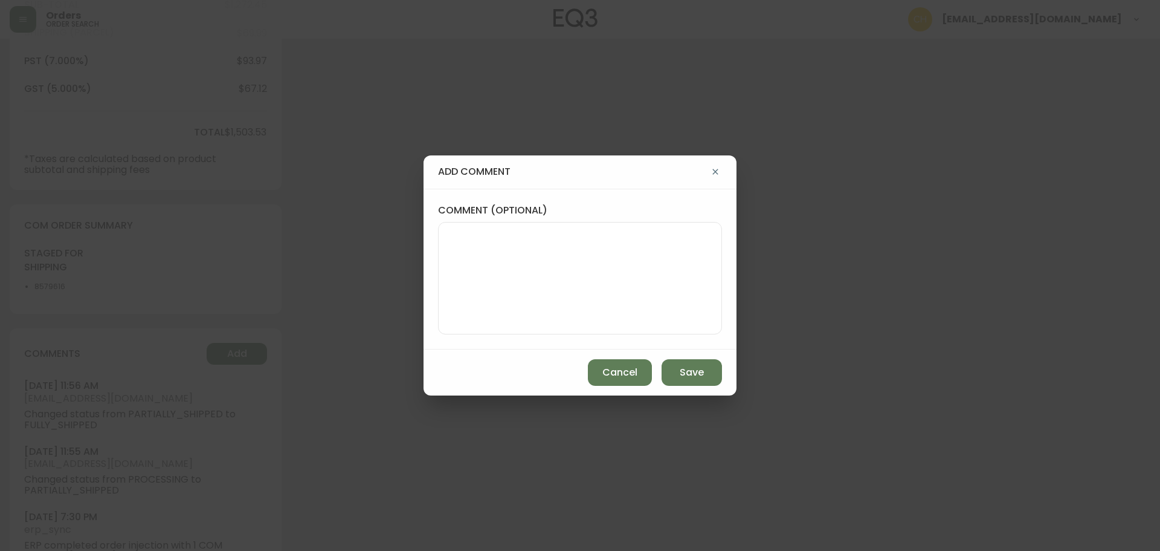
click at [471, 248] on textarea "comment (optional)" at bounding box center [579, 278] width 263 height 97
type textarea "CH"
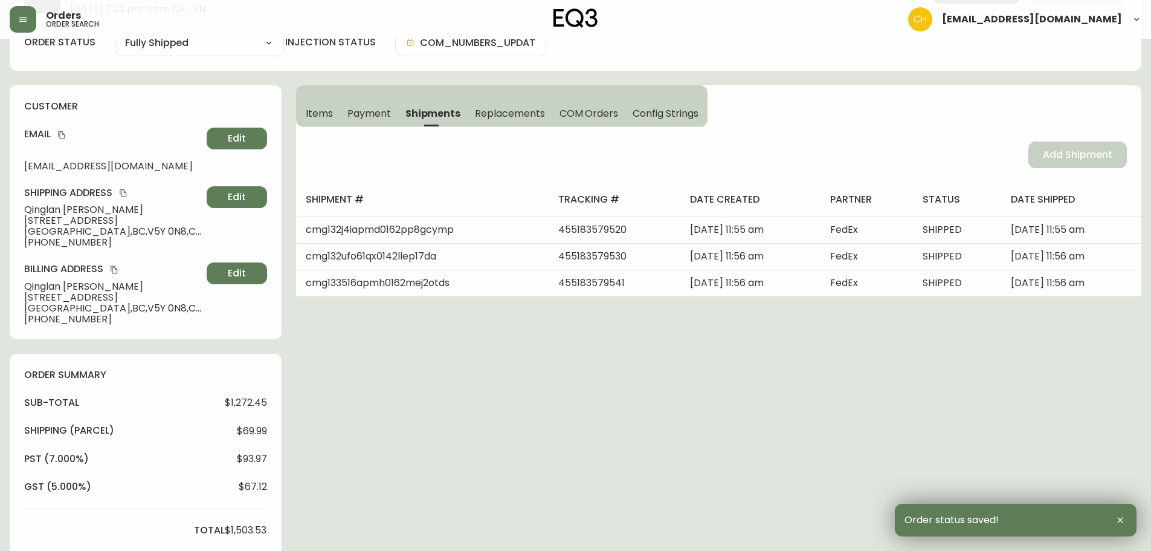
scroll to position [0, 0]
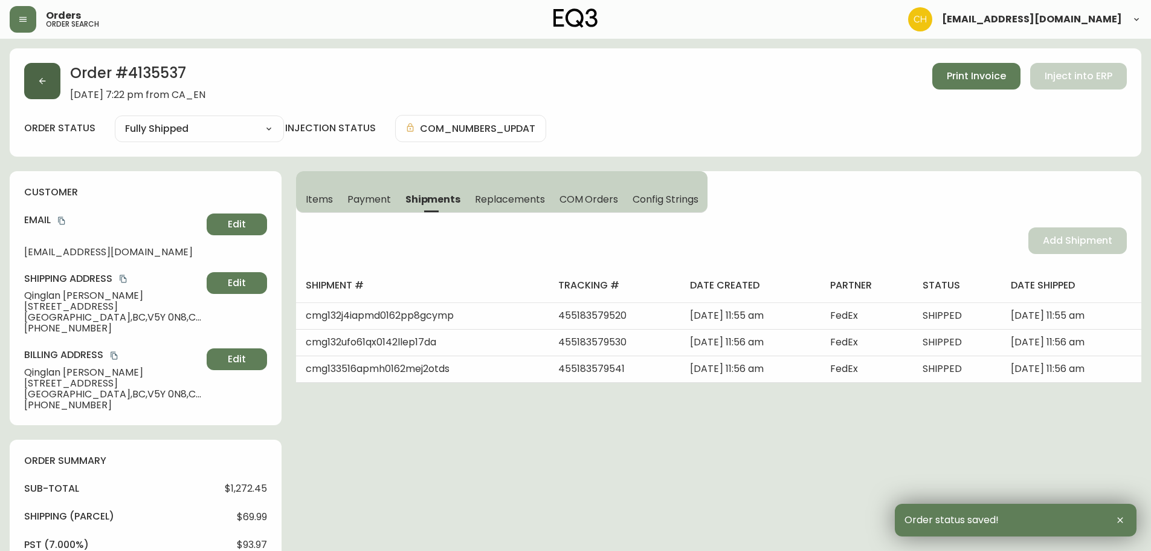
click at [53, 80] on button "button" at bounding box center [42, 81] width 36 height 36
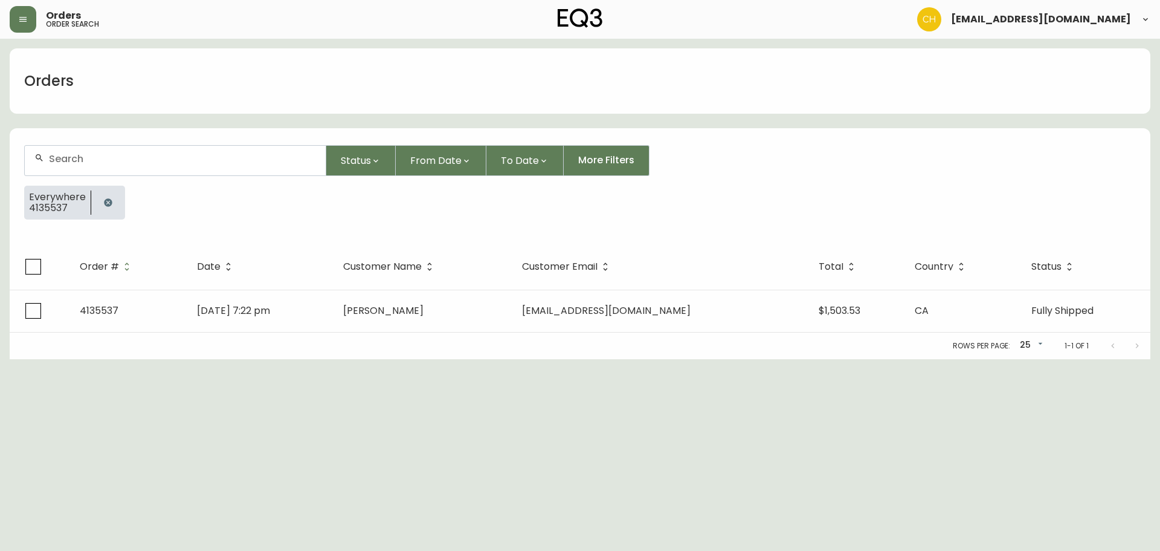
click at [69, 149] on div at bounding box center [175, 161] width 301 height 30
type input "4135535"
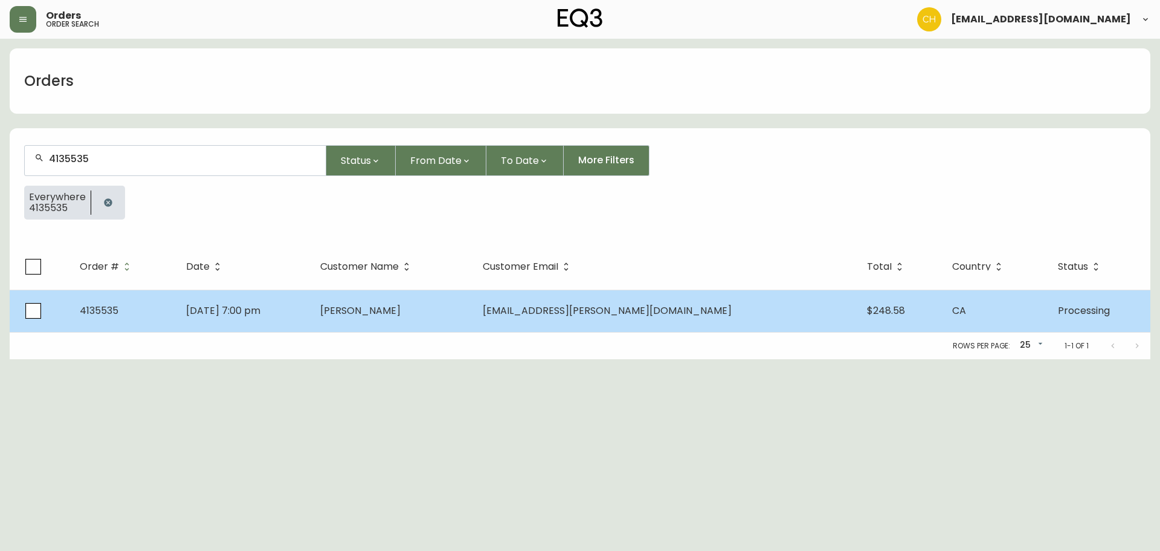
click at [401, 308] on span "[PERSON_NAME]" at bounding box center [360, 310] width 80 height 14
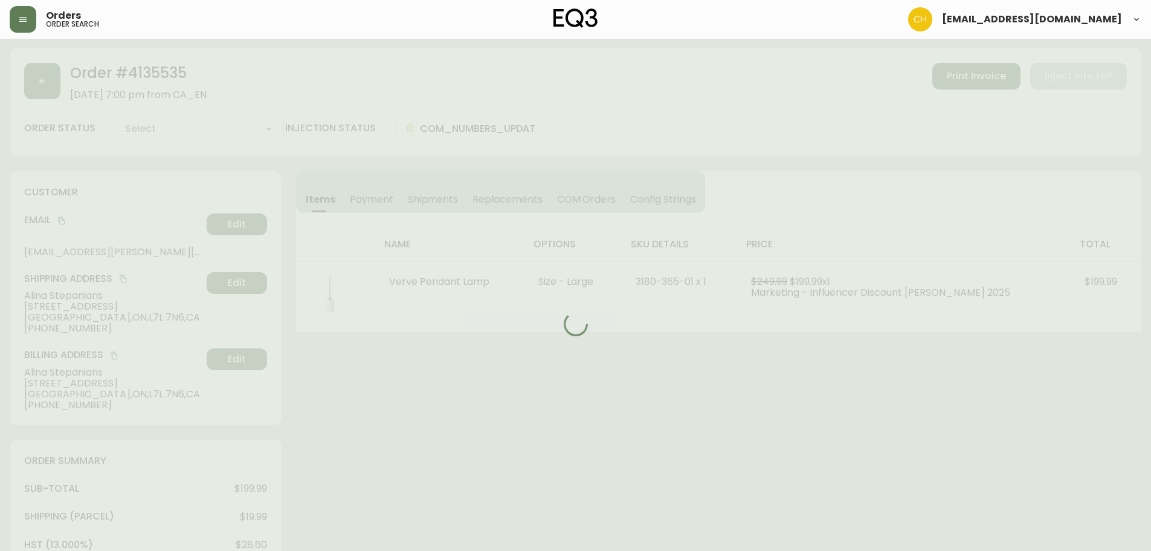
type input "Processing"
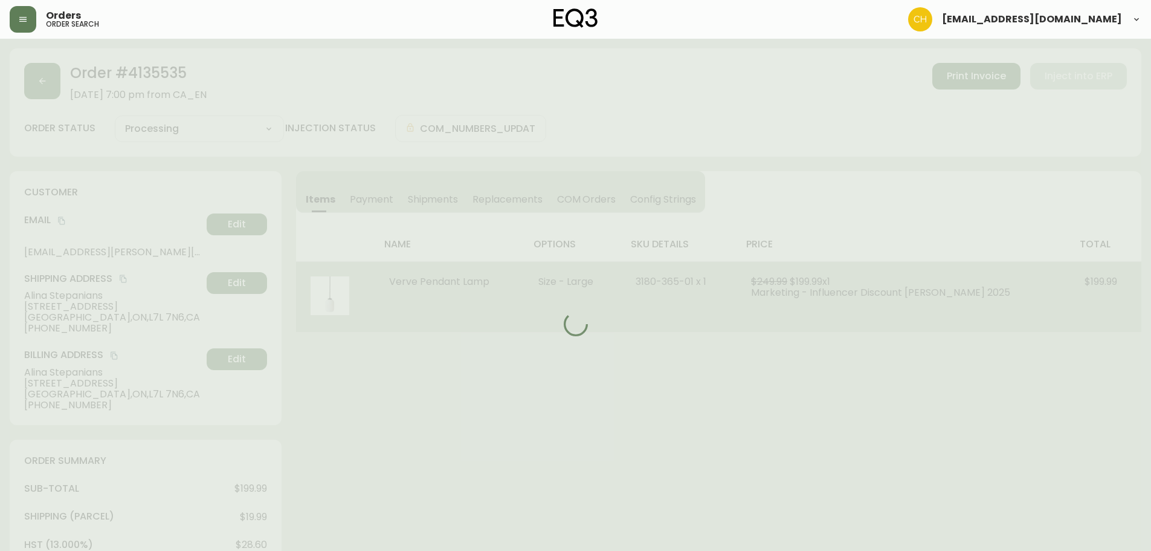
select select "PROCESSING"
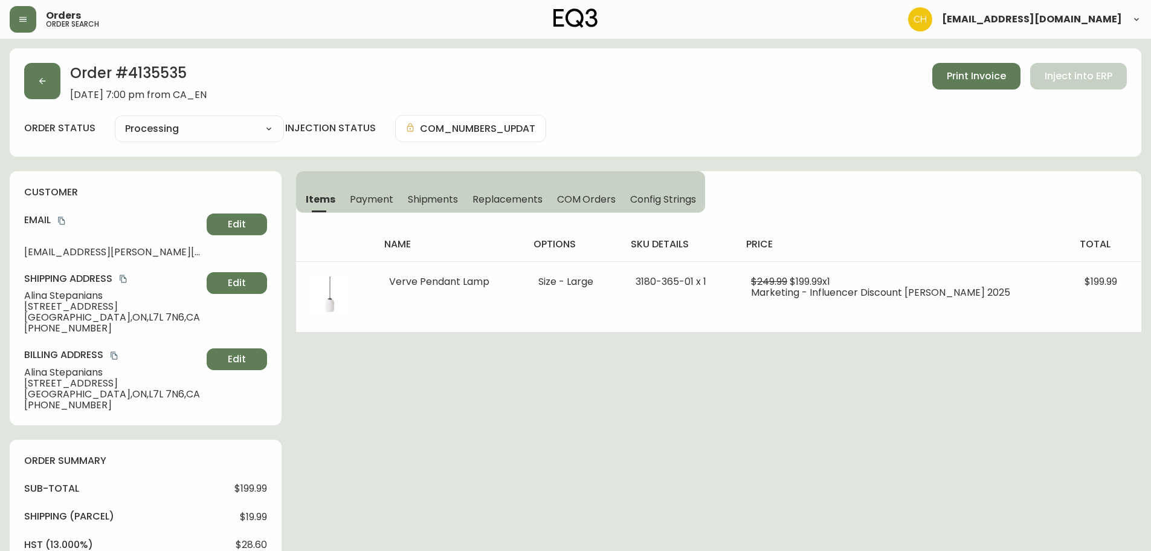
click at [424, 203] on span "Shipments" at bounding box center [433, 199] width 51 height 13
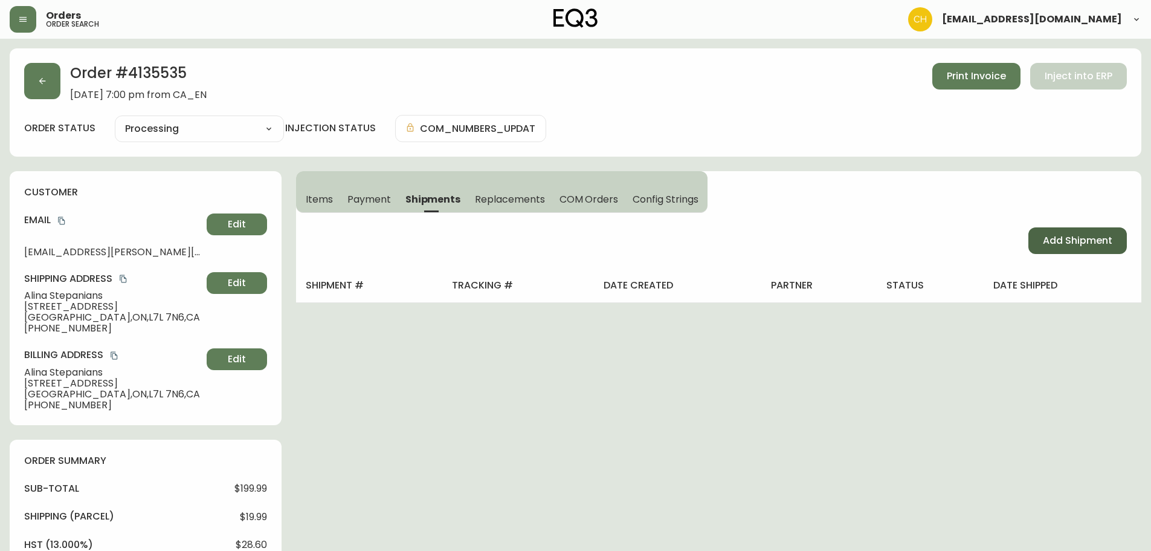
click at [1094, 237] on span "Add Shipment" at bounding box center [1077, 240] width 69 height 13
select select "PENDING"
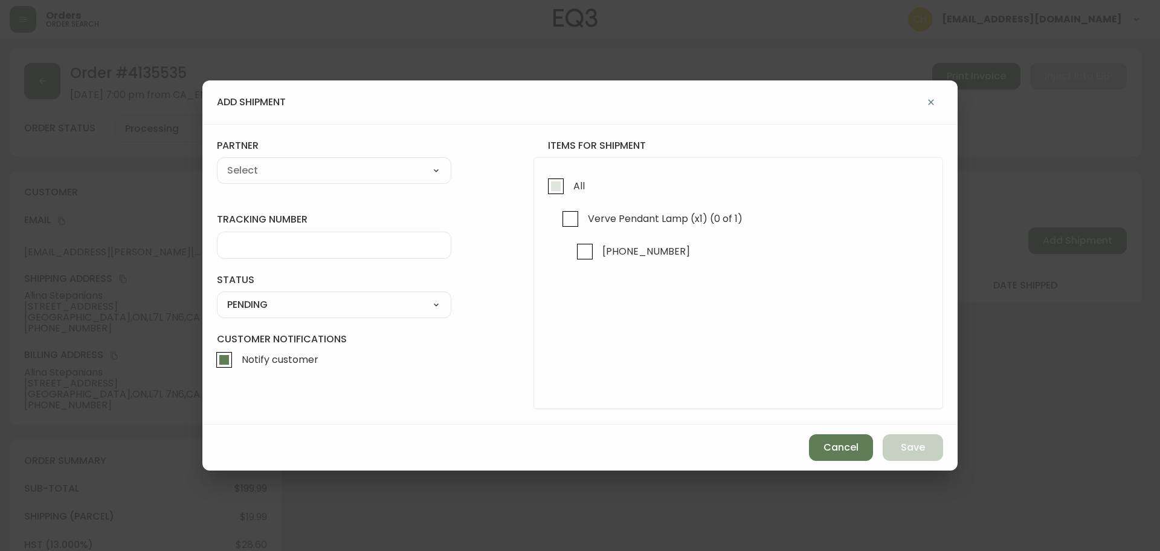
drag, startPoint x: 555, startPoint y: 192, endPoint x: 549, endPoint y: 191, distance: 6.1
click at [551, 191] on input "All" at bounding box center [556, 186] width 28 height 28
checkbox input "true"
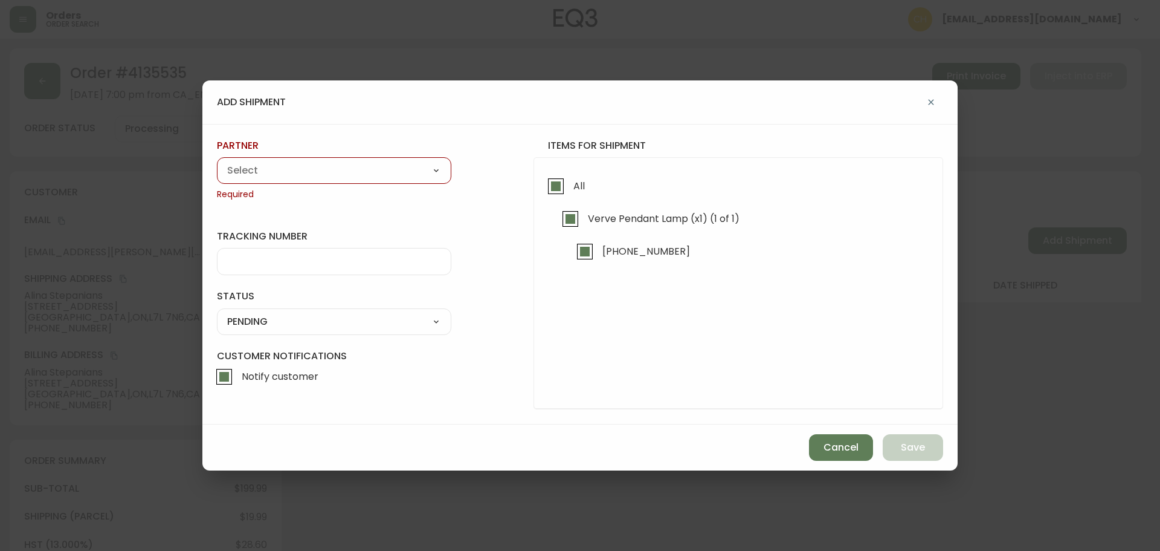
drag, startPoint x: 382, startPoint y: 179, endPoint x: 369, endPoint y: 178, distance: 12.7
click at [381, 179] on select "A Move to Remember LLC ABF Freight Alero [PERSON_NAME] Canada Post Canpar Expre…" at bounding box center [334, 170] width 234 height 18
select select "cjy0a9taa01x001669l98m63c"
click at [217, 161] on select "A Move to Remember LLC ABF Freight Alero [PERSON_NAME] Canada Post Canpar Expre…" at bounding box center [334, 170] width 234 height 18
type input "FedEx"
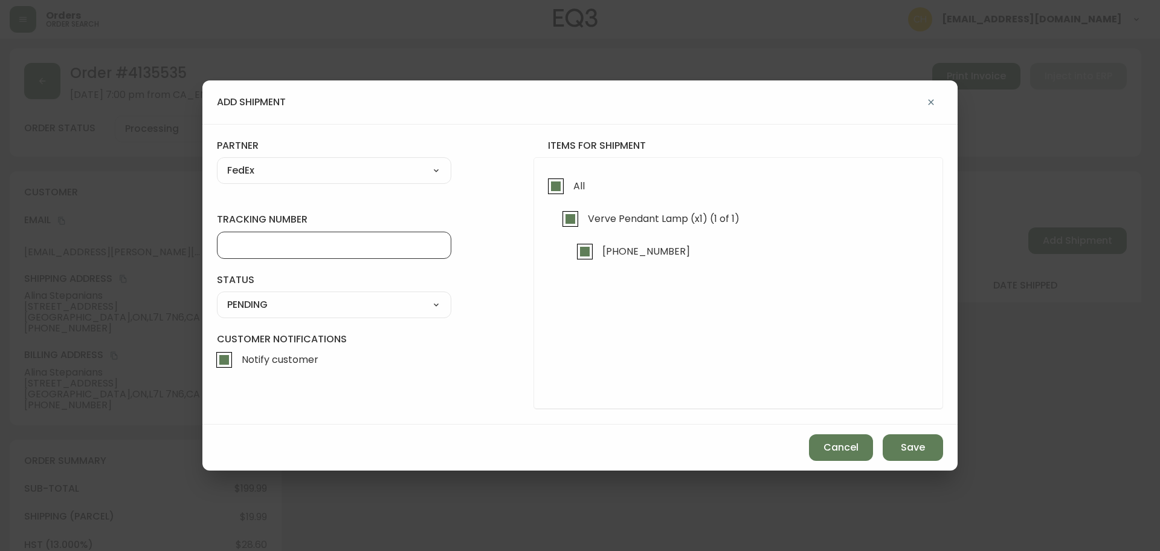
click at [239, 242] on input "tracking number" at bounding box center [334, 244] width 214 height 11
type input "455183579552"
click at [241, 308] on select "SHIPPED PENDING CANCELLED" at bounding box center [334, 305] width 234 height 18
click at [217, 296] on select "SHIPPED PENDING CANCELLED" at bounding box center [334, 305] width 234 height 18
select select "PENDING"
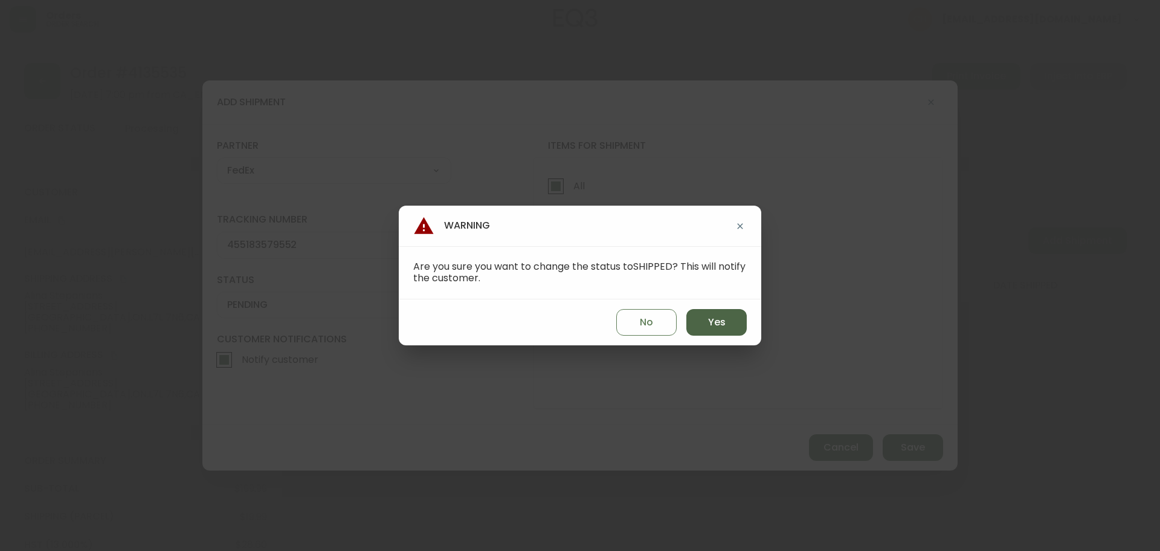
click at [714, 324] on span "Yes" at bounding box center [717, 321] width 18 height 13
type input "SHIPPED"
select select "SHIPPED"
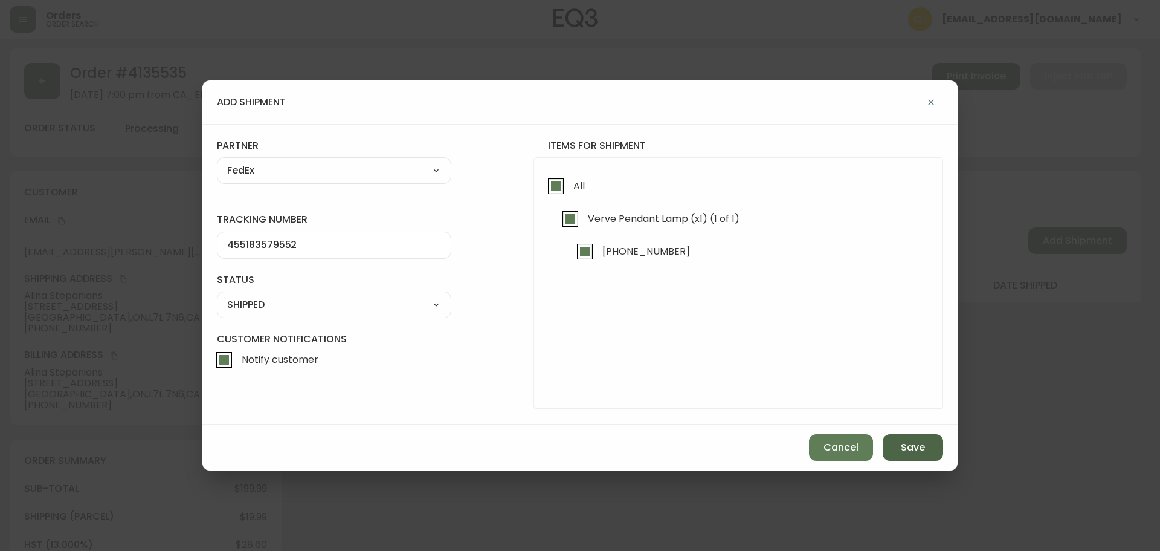
click at [897, 443] on button "Save" at bounding box center [913, 447] width 60 height 27
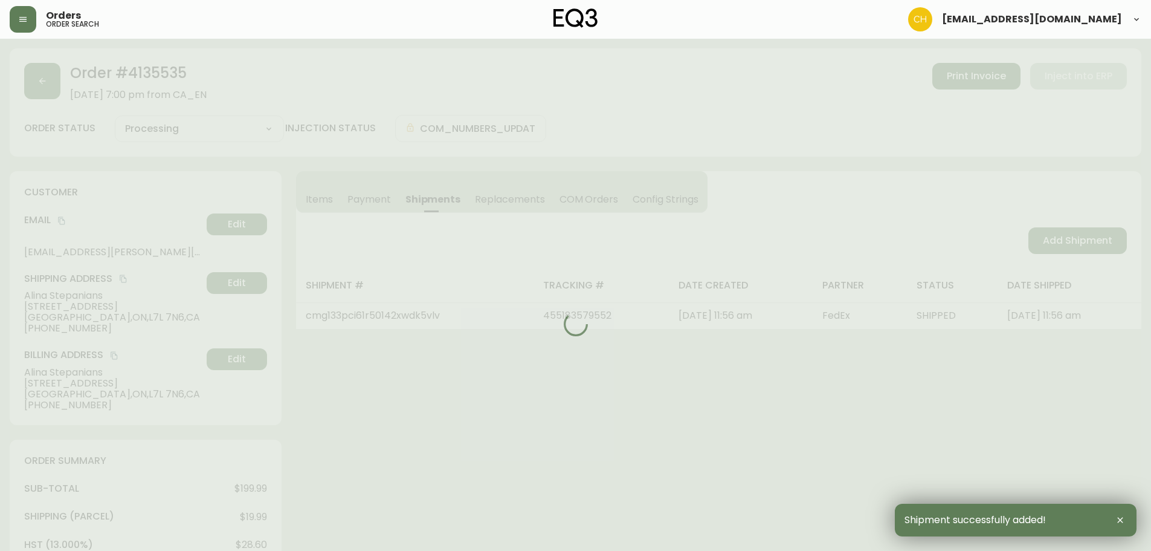
type input "Fully Shipped"
select select "FULLY_SHIPPED"
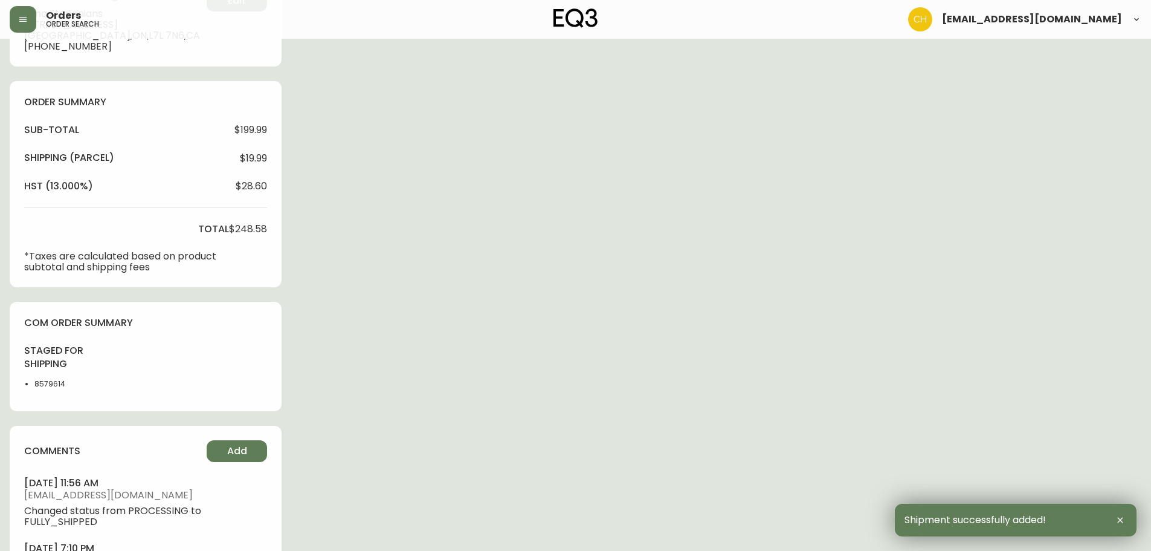
scroll to position [437, 0]
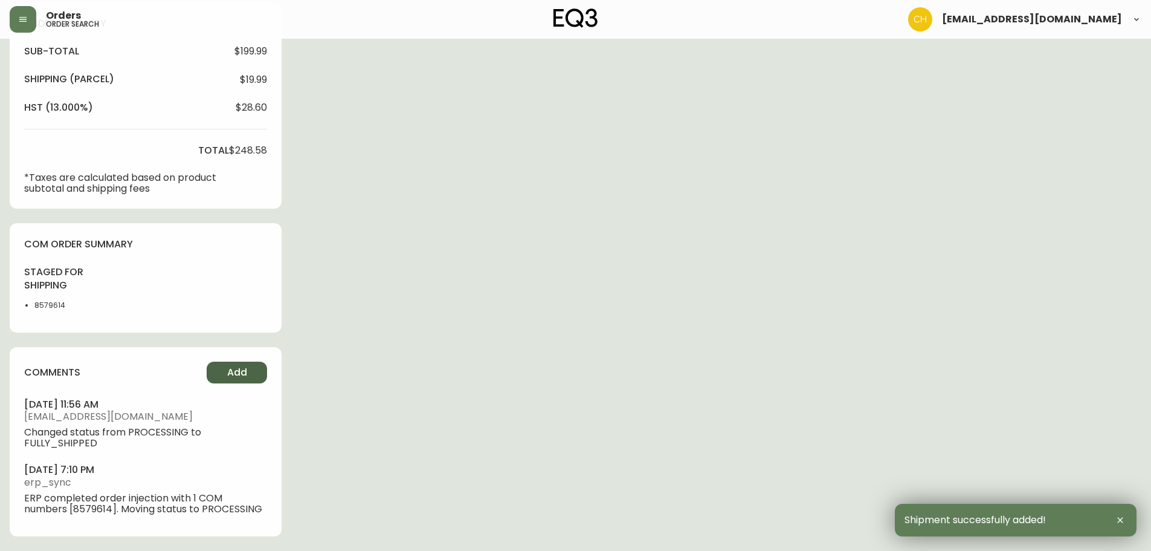
click at [241, 374] on span "Add" at bounding box center [237, 372] width 20 height 13
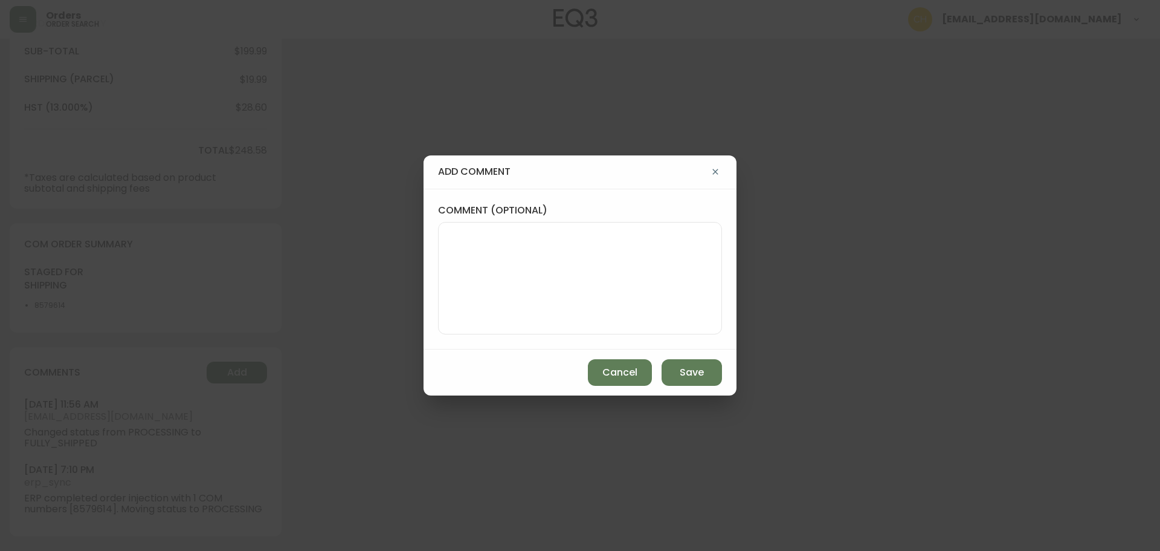
drag, startPoint x: 468, startPoint y: 270, endPoint x: 464, endPoint y: 261, distance: 9.5
click at [469, 269] on textarea "comment (optional)" at bounding box center [579, 278] width 263 height 97
type textarea "CH"
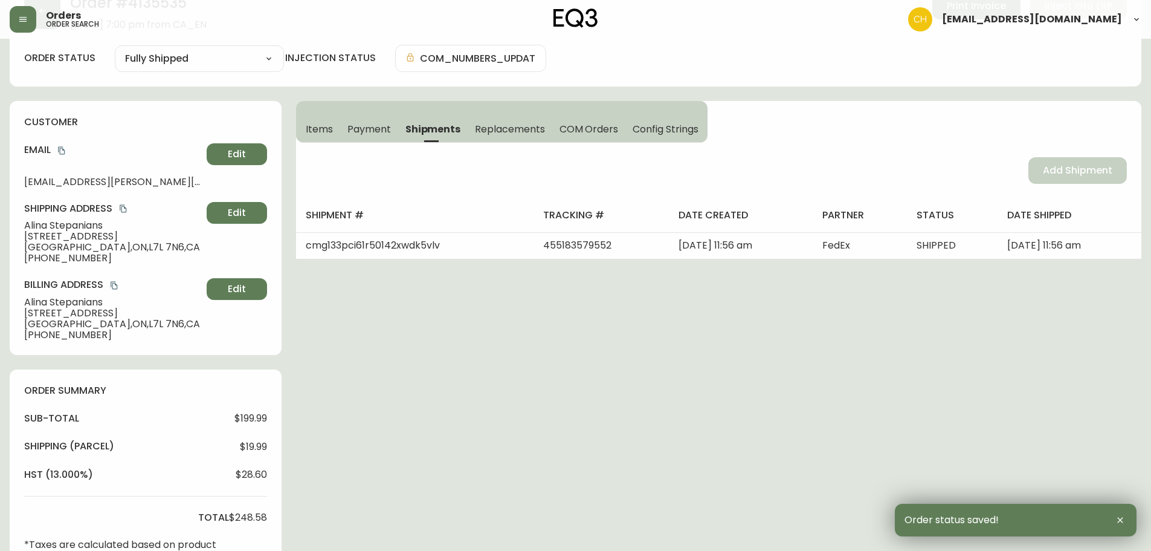
scroll to position [0, 0]
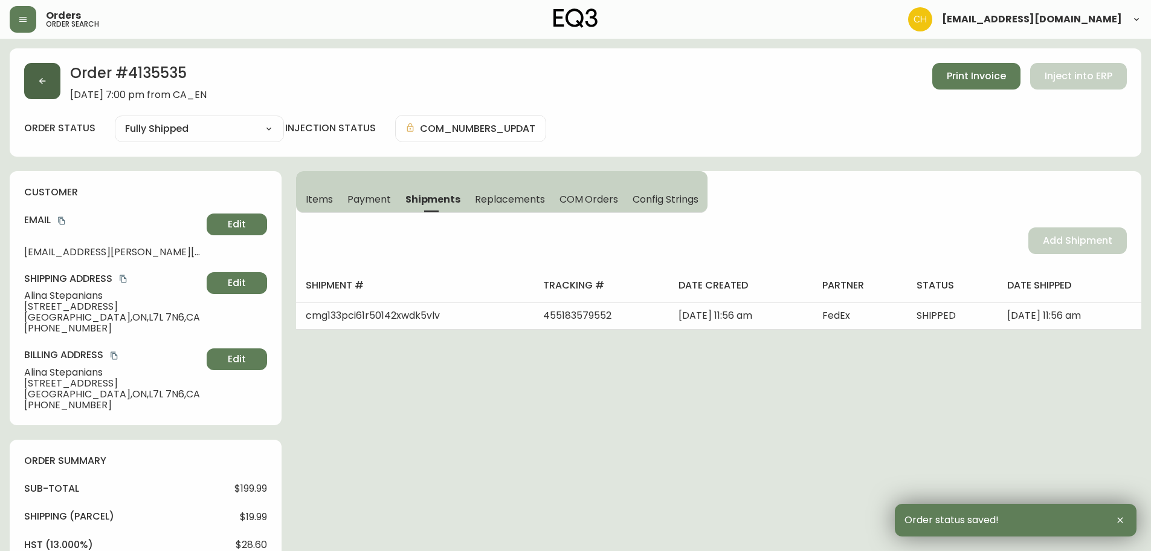
click at [49, 82] on button "button" at bounding box center [42, 81] width 36 height 36
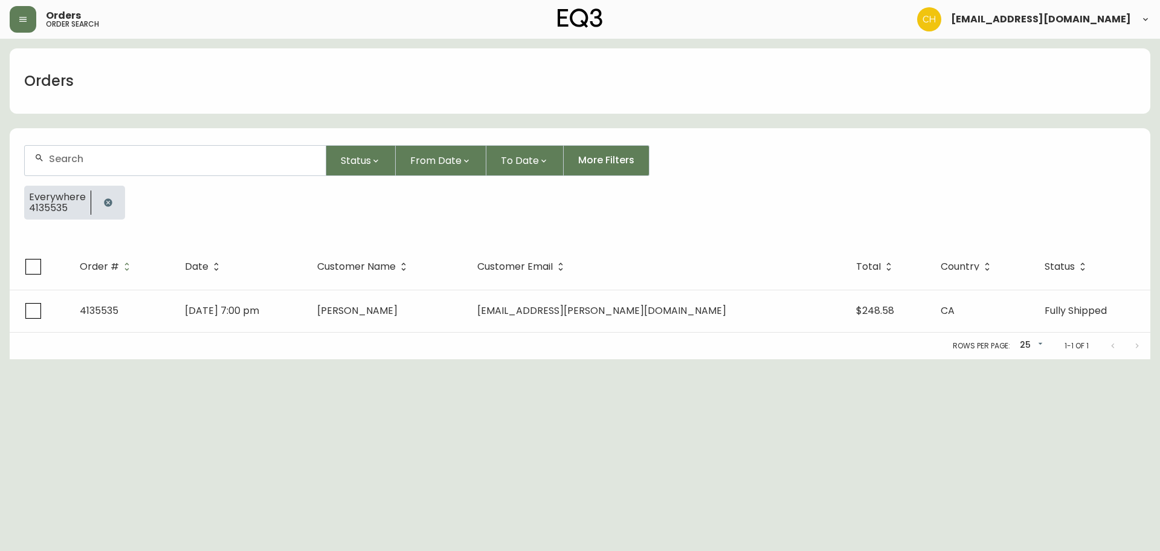
click at [65, 156] on input "text" at bounding box center [182, 158] width 267 height 11
click at [59, 158] on input "text" at bounding box center [182, 158] width 267 height 11
type input "4135529"
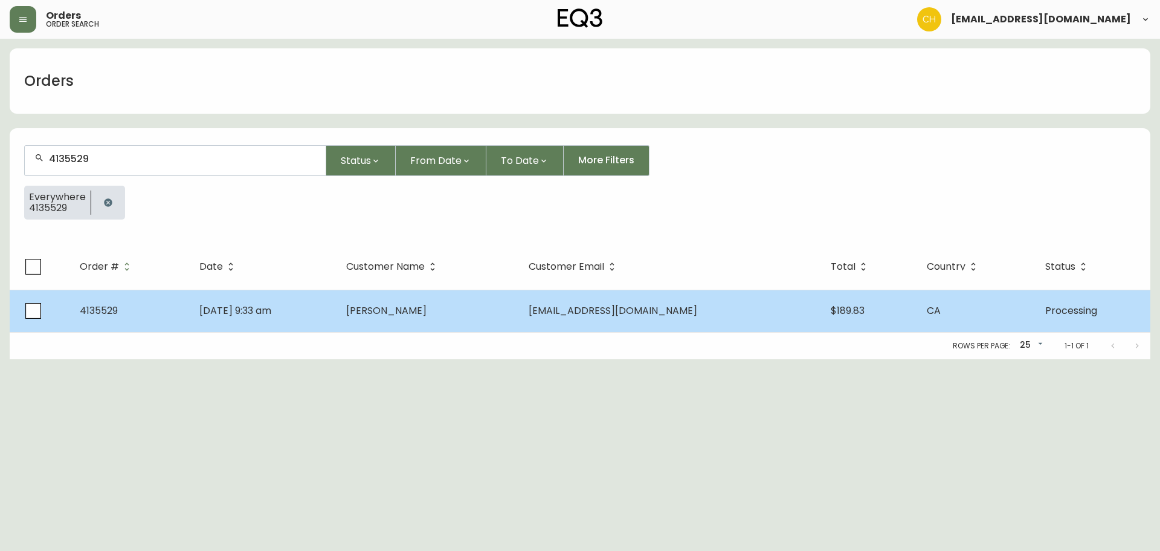
click at [416, 308] on span "[PERSON_NAME]" at bounding box center [386, 310] width 80 height 14
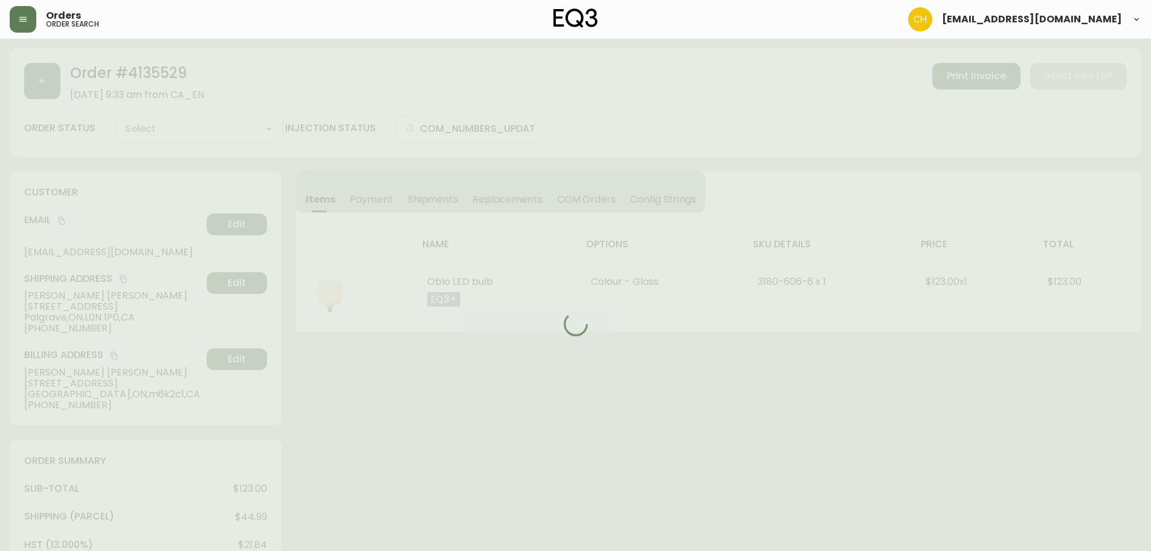
type input "Processing"
select select "PROCESSING"
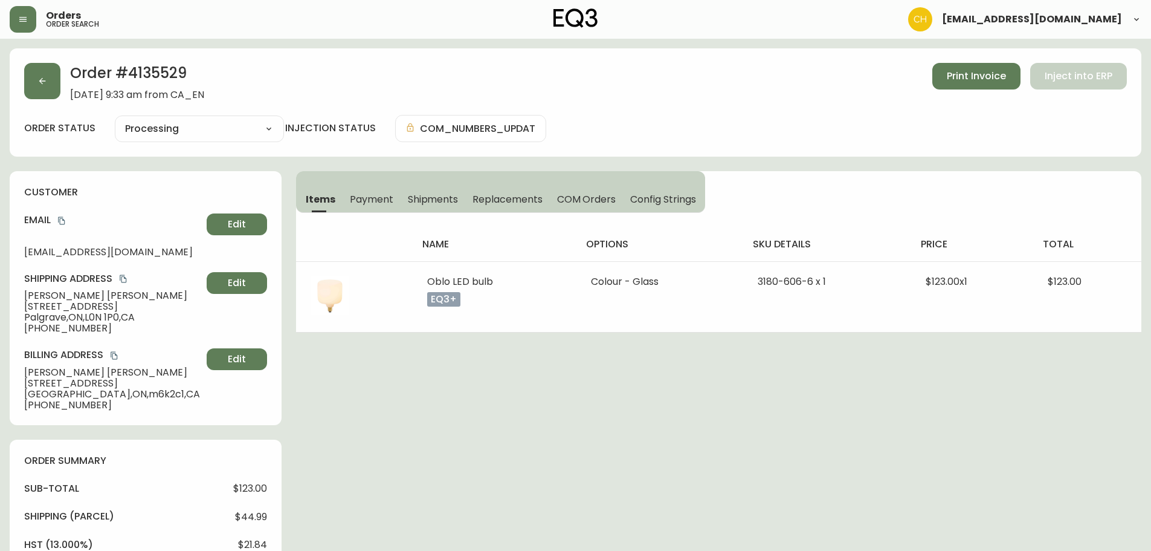
click at [435, 207] on button "Shipments" at bounding box center [433, 199] width 65 height 27
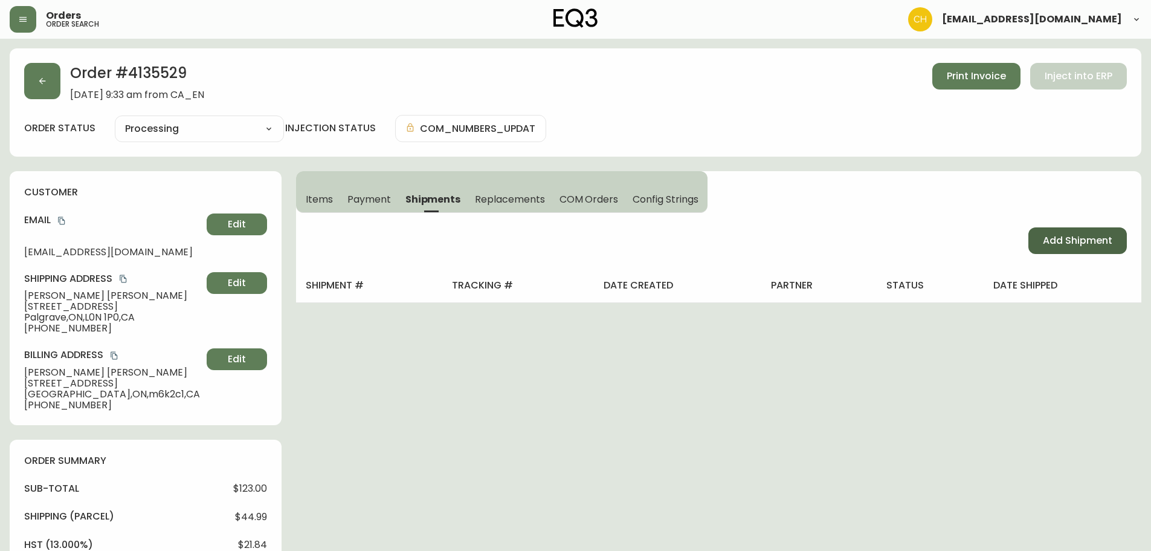
drag, startPoint x: 1112, startPoint y: 238, endPoint x: 1019, endPoint y: 246, distance: 93.4
click at [1111, 238] on span "Add Shipment" at bounding box center [1077, 240] width 69 height 13
select select "PENDING"
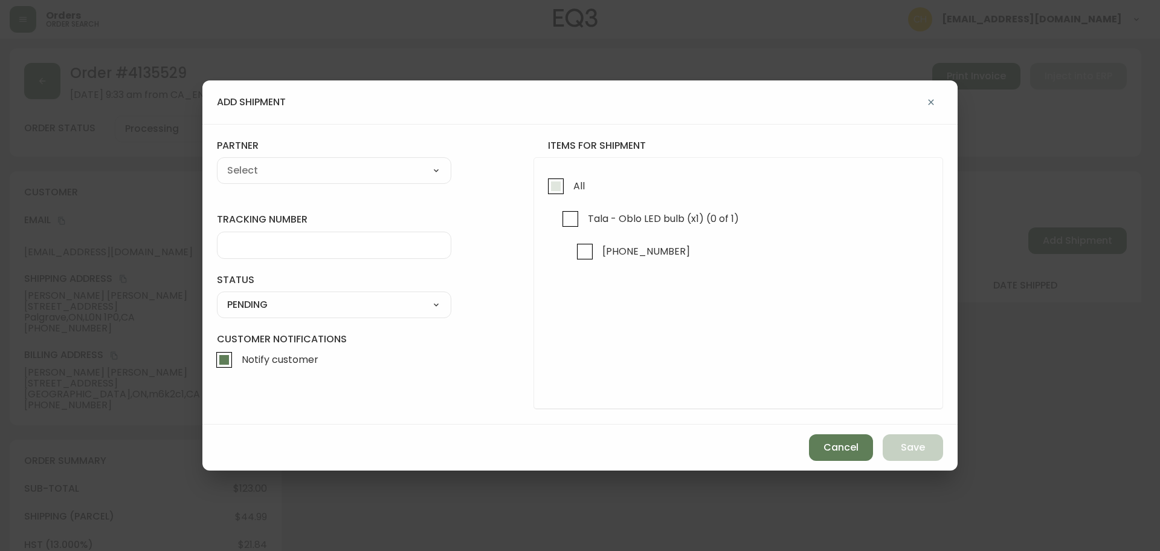
click at [554, 193] on input "All" at bounding box center [556, 186] width 28 height 28
checkbox input "true"
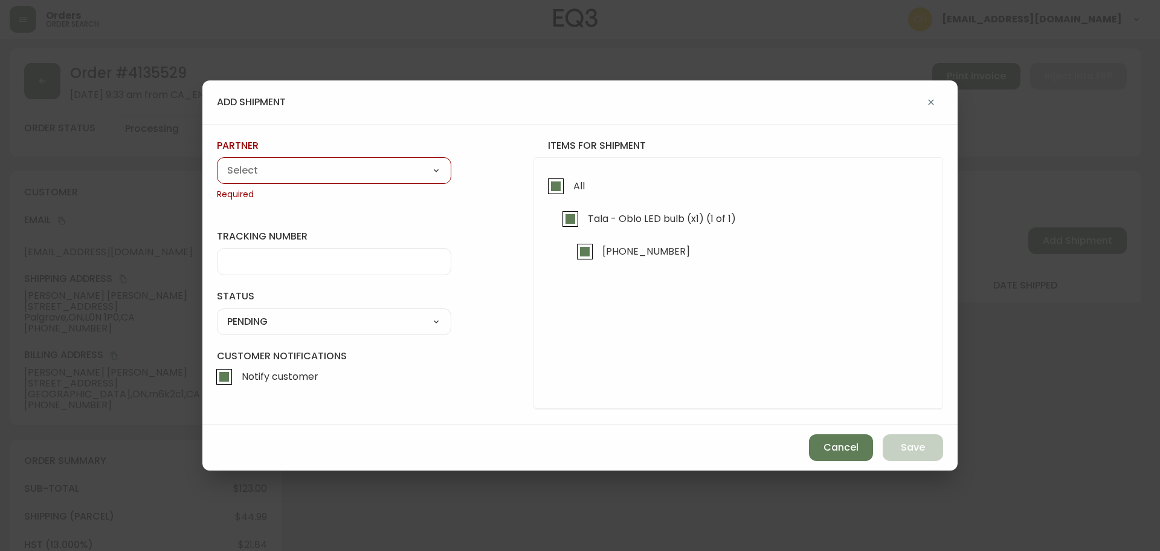
drag, startPoint x: 393, startPoint y: 176, endPoint x: 376, endPoint y: 178, distance: 17.7
click at [393, 176] on select "A Move to Remember LLC ABF Freight Alero [PERSON_NAME] Canada Post Canpar Expre…" at bounding box center [334, 170] width 234 height 18
select select "cjy0a9taa01x001669l98m63c"
click at [217, 161] on select "A Move to Remember LLC ABF Freight Alero [PERSON_NAME] Canada Post Canpar Expre…" at bounding box center [334, 170] width 234 height 18
type input "FedEx"
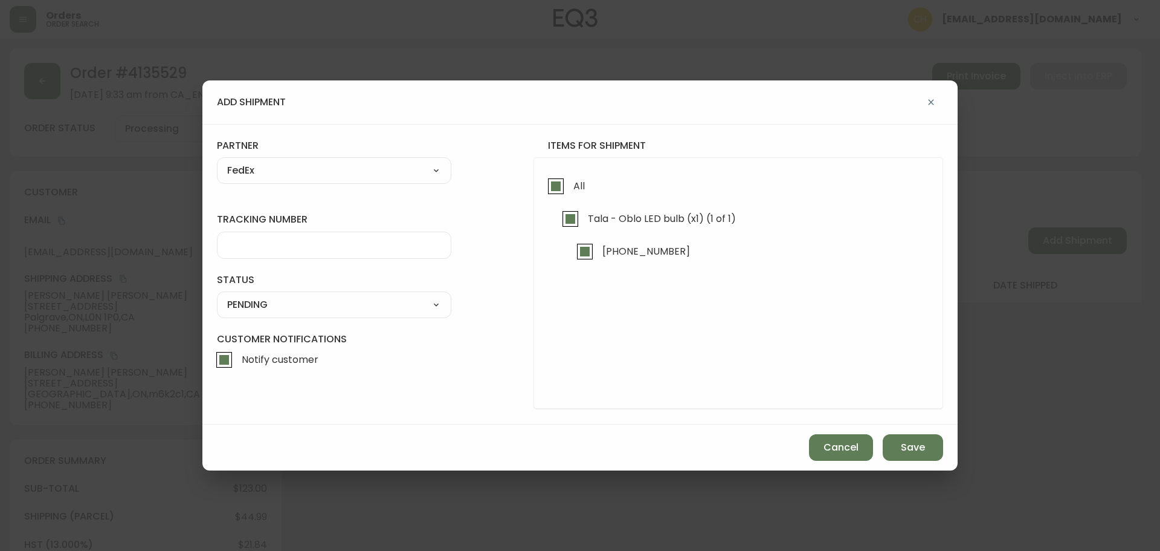
click at [254, 242] on input "tracking number" at bounding box center [334, 244] width 214 height 11
type input "455183579563"
click at [236, 303] on select "SHIPPED PENDING CANCELLED" at bounding box center [334, 305] width 234 height 18
click at [217, 296] on select "SHIPPED PENDING CANCELLED" at bounding box center [334, 305] width 234 height 18
select select "PENDING"
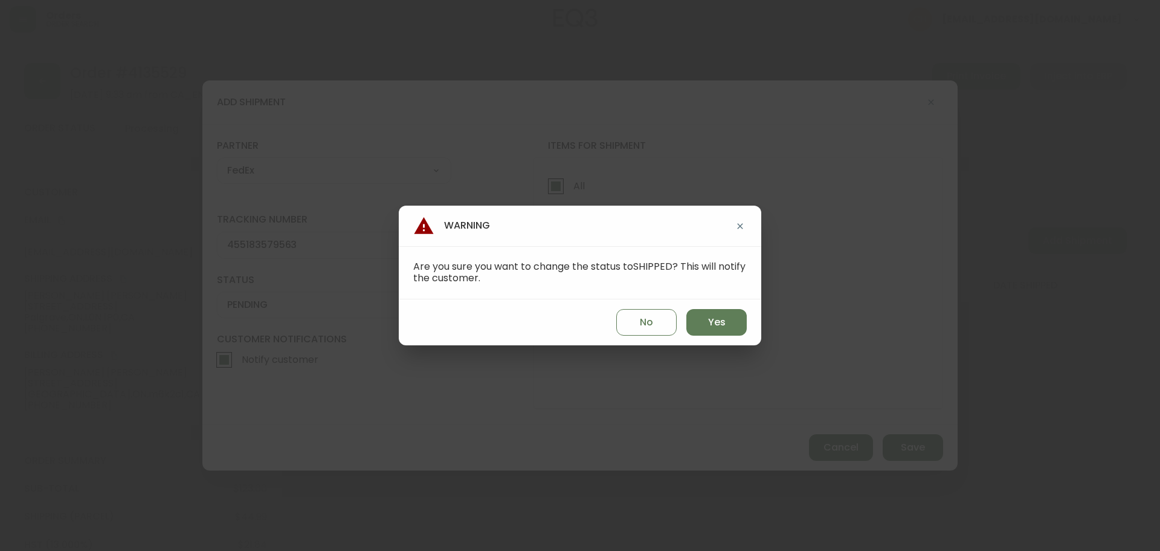
drag, startPoint x: 727, startPoint y: 326, endPoint x: 751, endPoint y: 340, distance: 27.9
click at [728, 326] on button "Yes" at bounding box center [717, 322] width 60 height 27
type input "SHIPPED"
select select "SHIPPED"
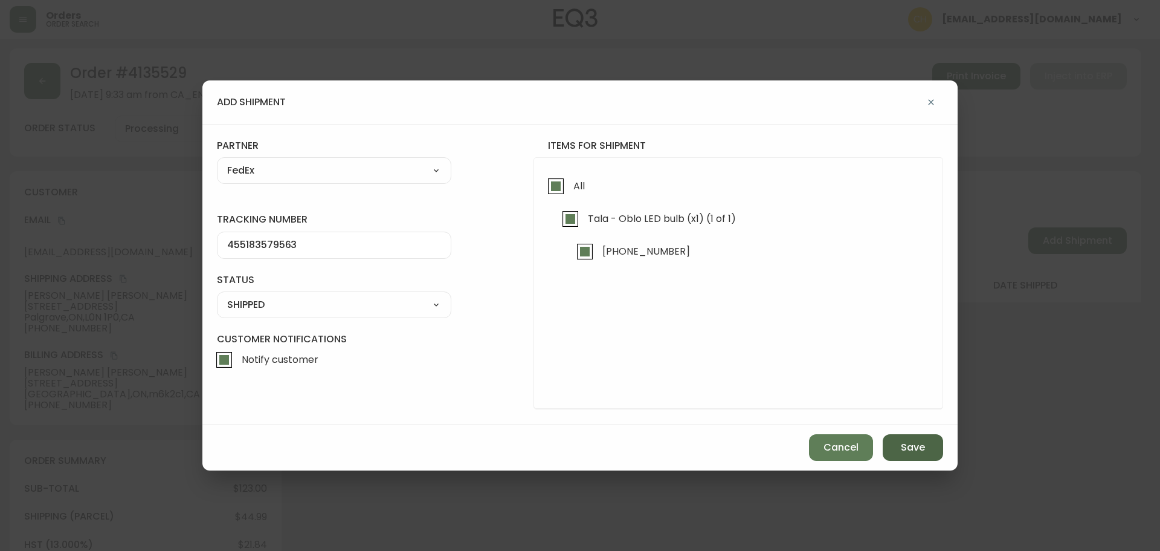
click at [903, 448] on span "Save" at bounding box center [913, 447] width 24 height 13
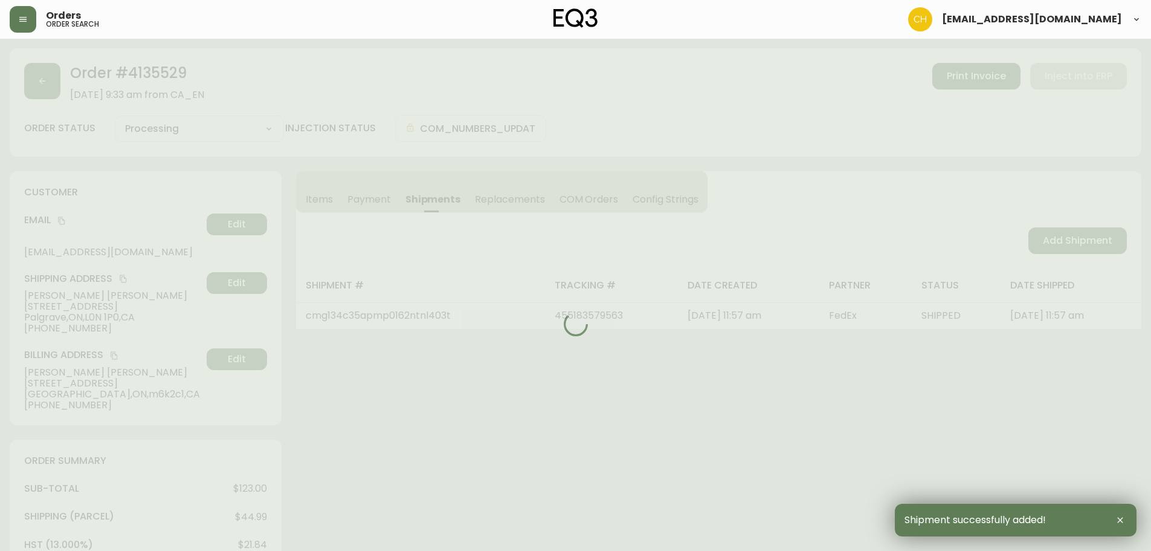
type input "Fully Shipped"
select select "FULLY_SHIPPED"
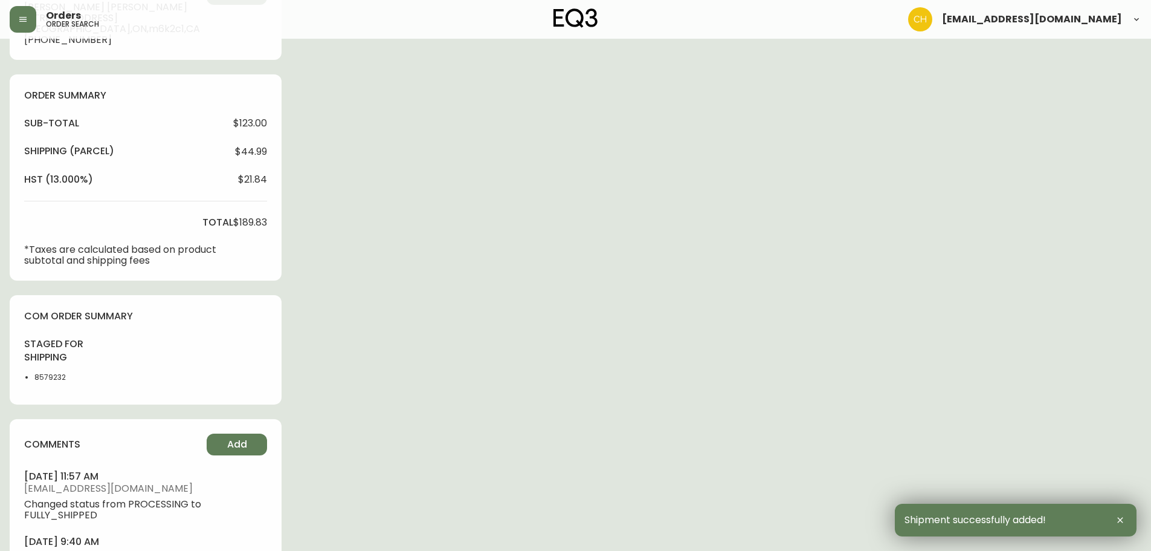
scroll to position [437, 0]
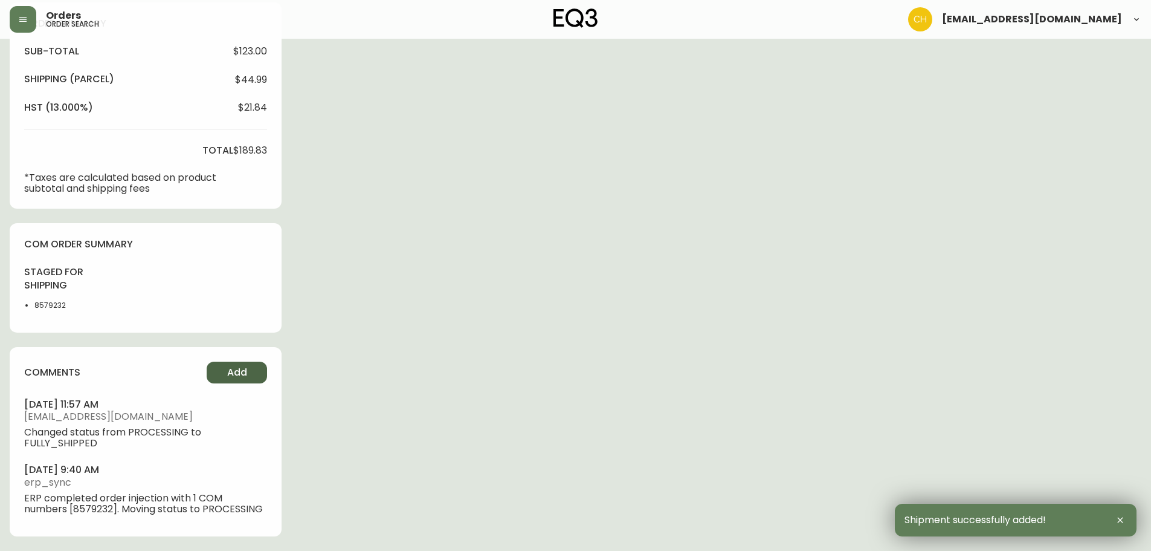
click at [249, 378] on button "Add" at bounding box center [237, 372] width 60 height 22
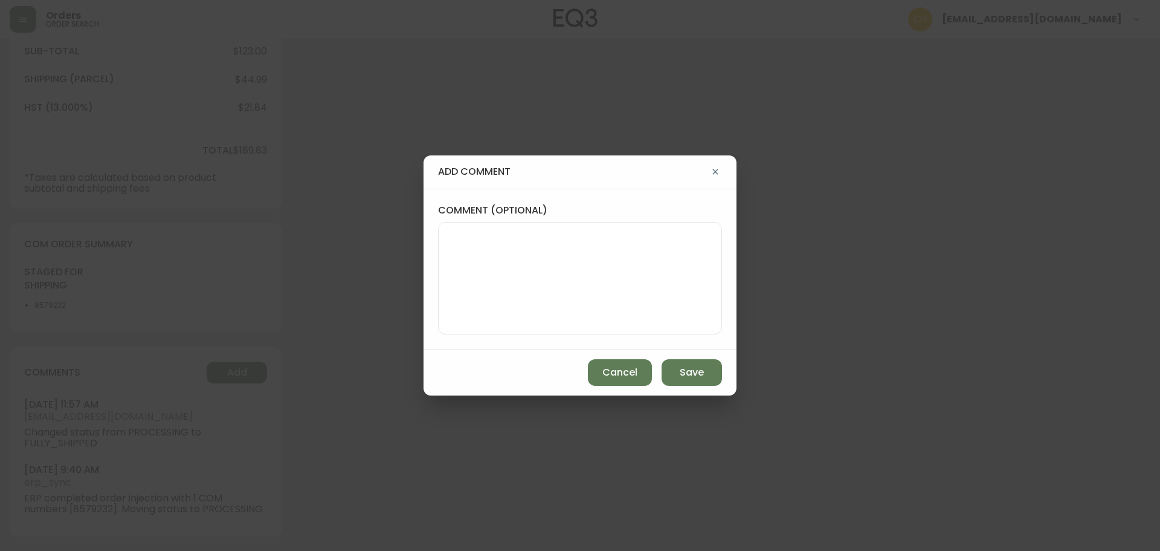
click at [497, 292] on textarea "comment (optional)" at bounding box center [579, 278] width 263 height 97
type textarea "CH"
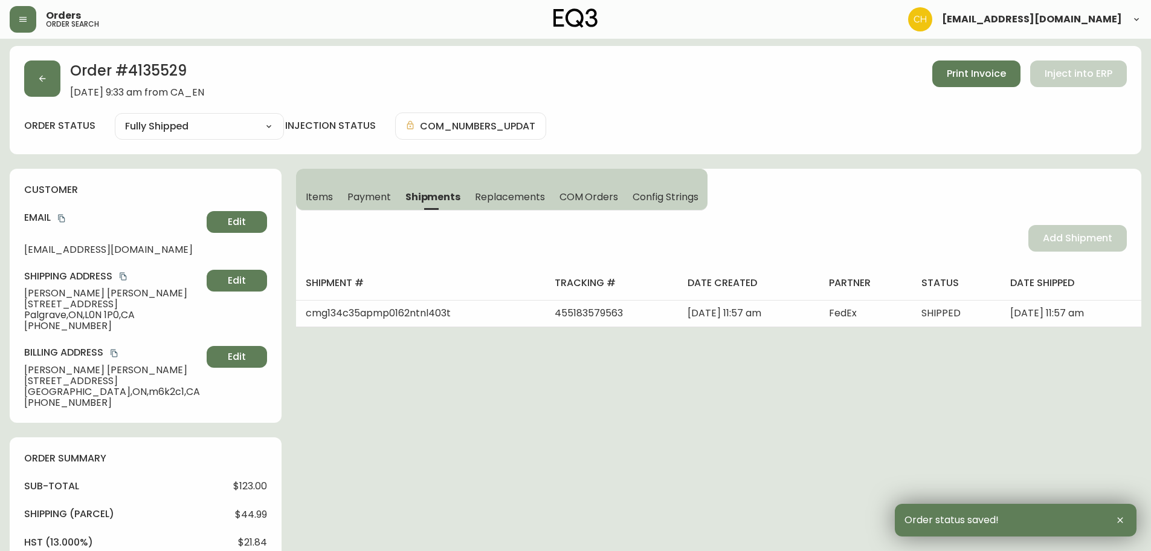
scroll to position [0, 0]
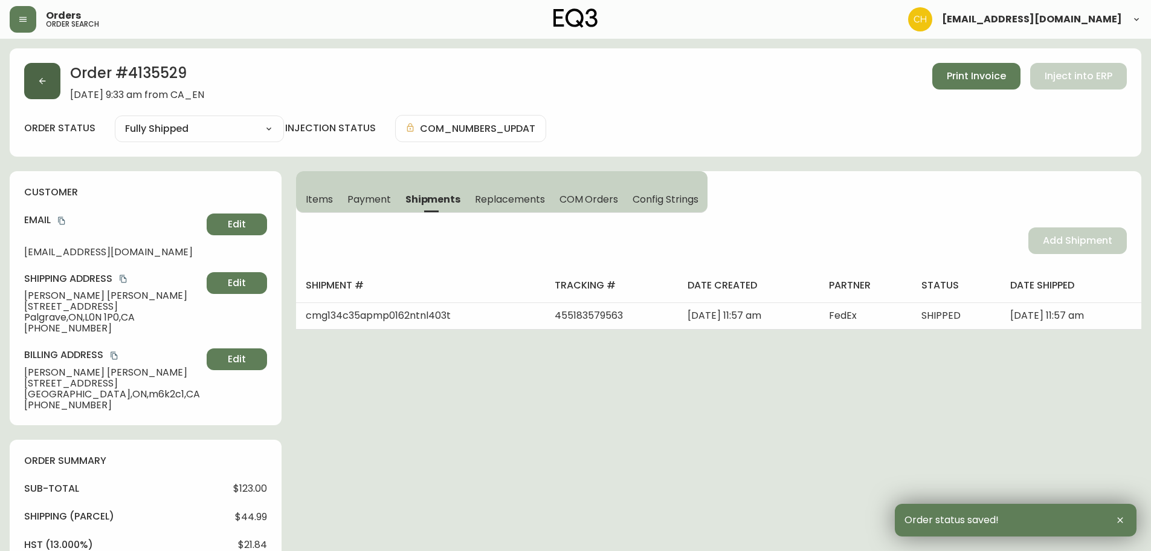
click at [51, 78] on button "button" at bounding box center [42, 81] width 36 height 36
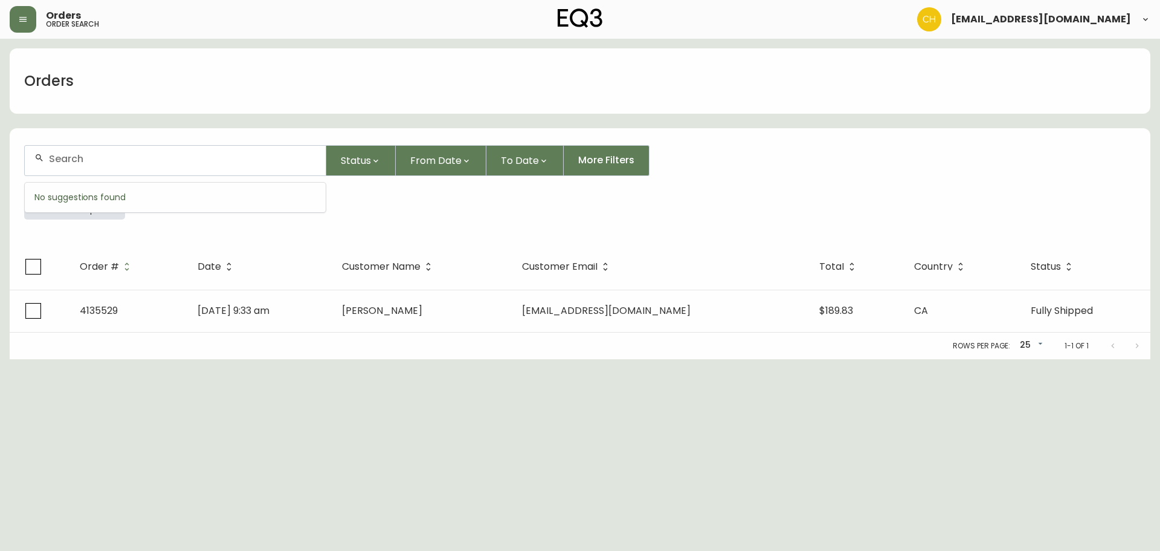
click at [69, 156] on input "text" at bounding box center [182, 158] width 267 height 11
type input "4135531"
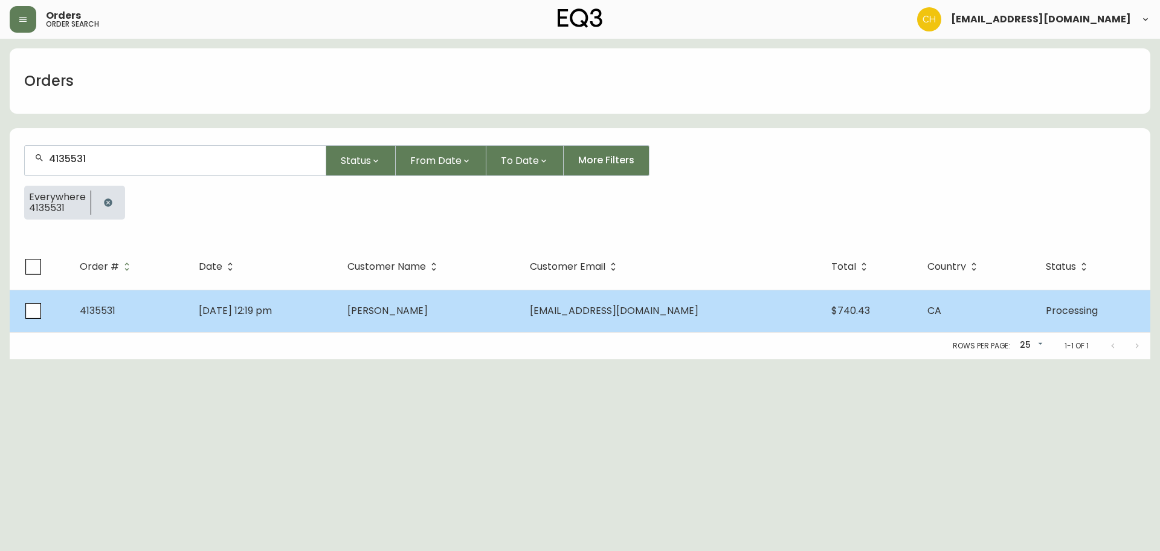
click at [480, 320] on td "[PERSON_NAME]" at bounding box center [429, 310] width 183 height 42
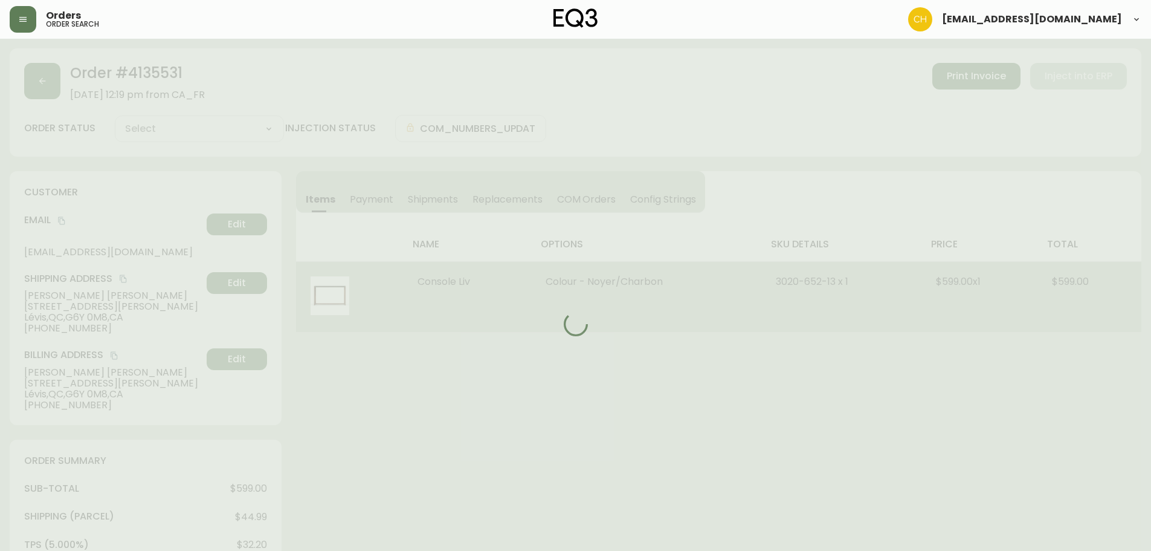
type input "Processing"
select select "PROCESSING"
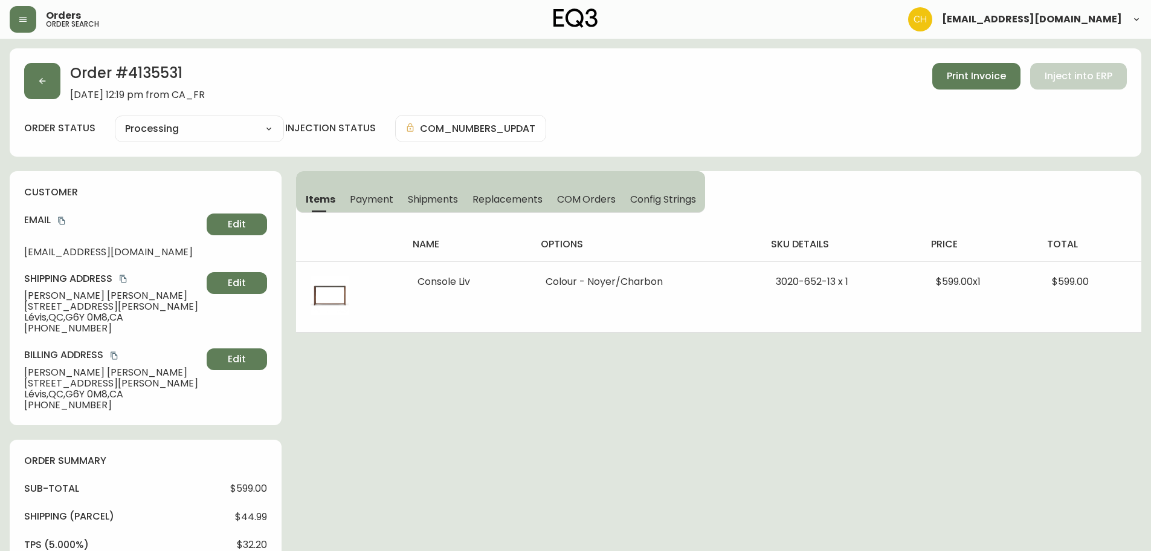
click at [442, 200] on span "Shipments" at bounding box center [433, 199] width 51 height 13
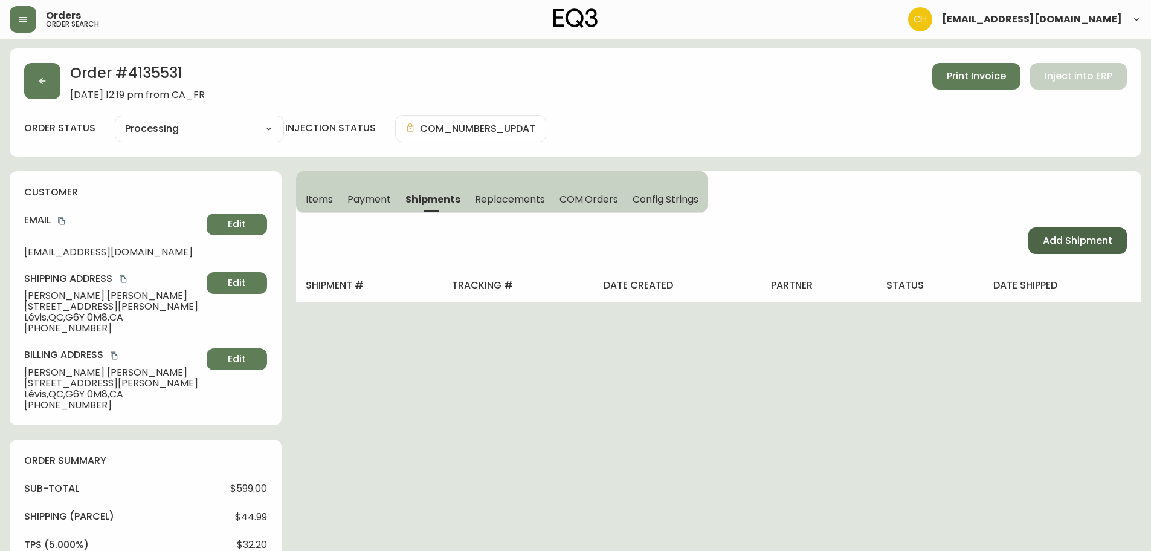
click at [1063, 244] on span "Add Shipment" at bounding box center [1077, 240] width 69 height 13
select select "PENDING"
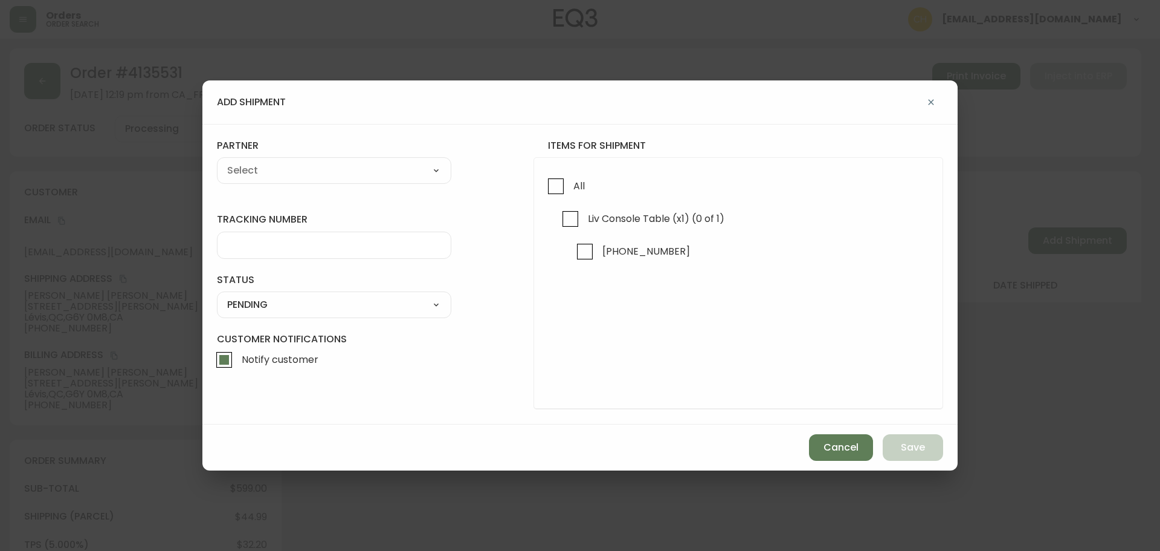
drag, startPoint x: 550, startPoint y: 191, endPoint x: 523, endPoint y: 183, distance: 28.5
click at [547, 189] on input "All" at bounding box center [556, 186] width 28 height 28
checkbox input "true"
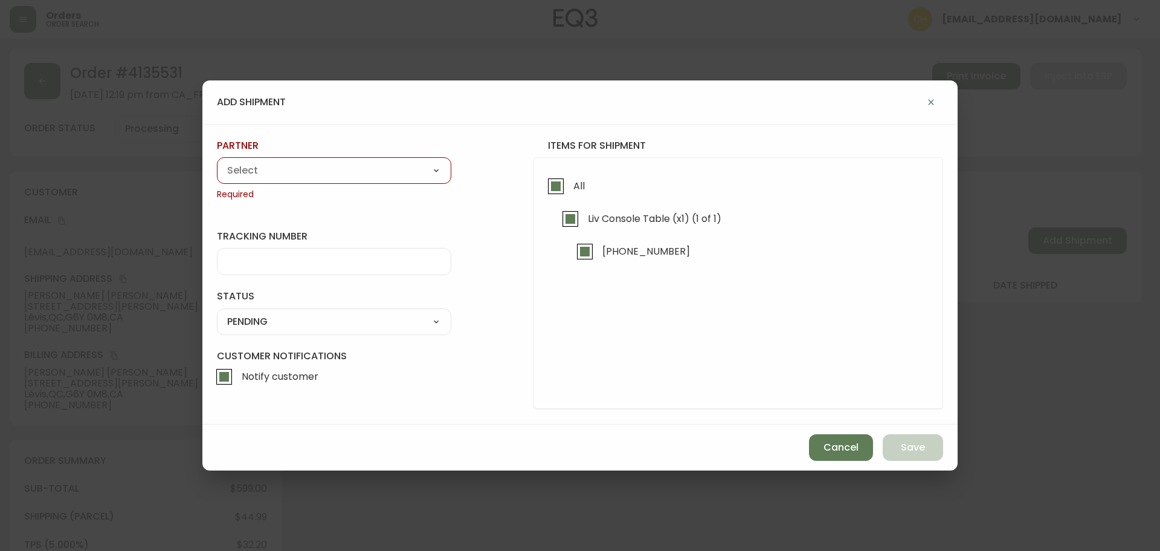
click at [385, 179] on select "A Move to Remember LLC ABF Freight Alero [PERSON_NAME] Canada Post Canpar Expre…" at bounding box center [334, 170] width 234 height 18
select select "cjy0a9taa01x001669l98m63c"
click at [217, 161] on select "A Move to Remember LLC ABF Freight Alero [PERSON_NAME] Canada Post Canpar Expre…" at bounding box center [334, 170] width 234 height 18
type input "FedEx"
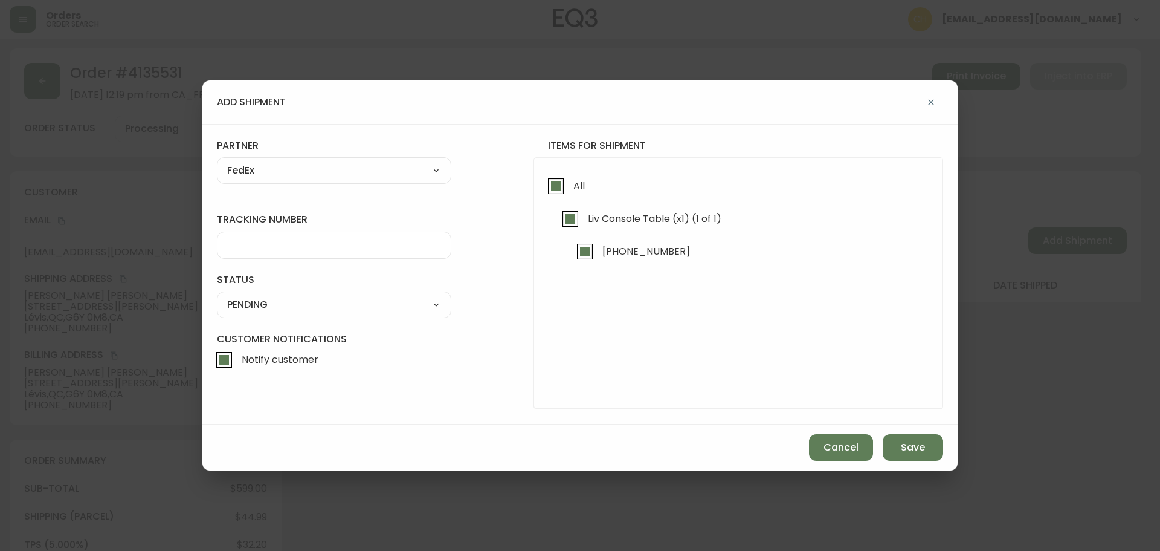
click at [269, 245] on input "tracking number" at bounding box center [334, 244] width 214 height 11
type input "455183579574"
click at [299, 302] on select "SHIPPED PENDING CANCELLED" at bounding box center [334, 305] width 234 height 18
click at [217, 296] on select "SHIPPED PENDING CANCELLED" at bounding box center [334, 305] width 234 height 18
select select "PENDING"
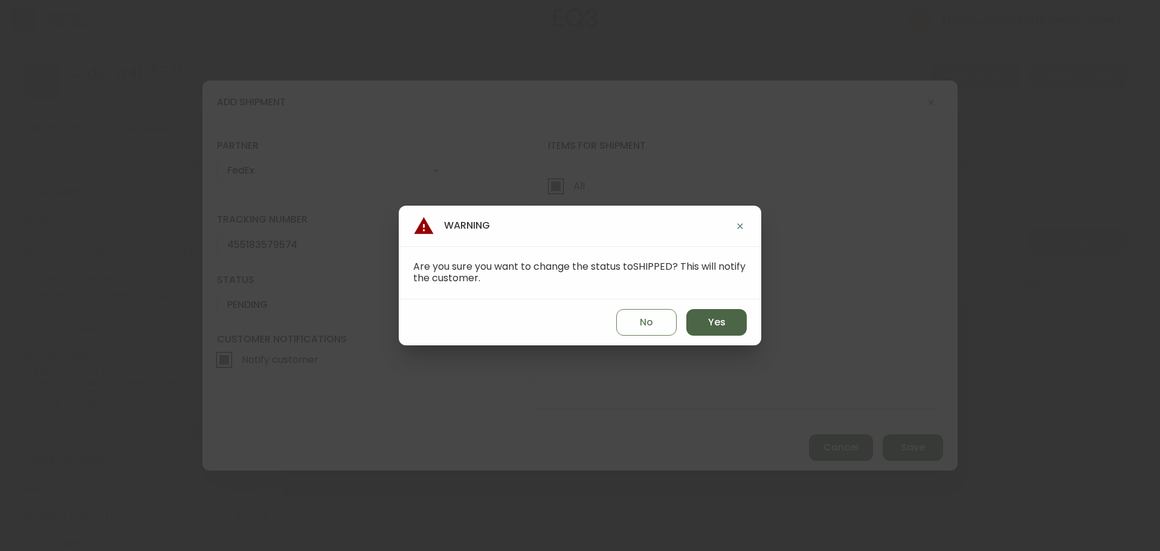
click at [709, 325] on span "Yes" at bounding box center [717, 321] width 18 height 13
type input "SHIPPED"
select select "SHIPPED"
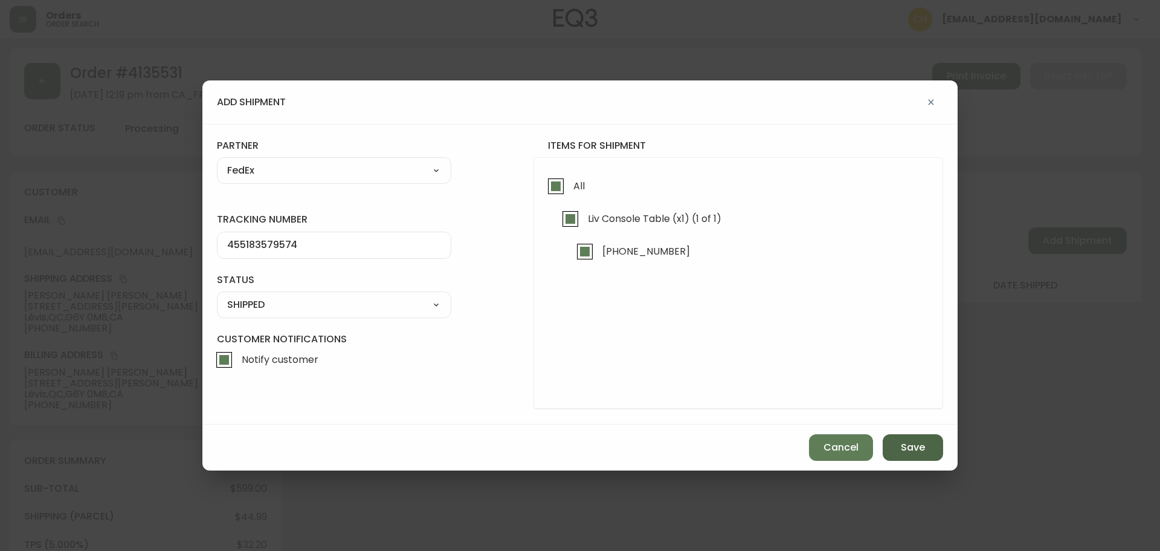
click at [910, 446] on span "Save" at bounding box center [913, 447] width 24 height 13
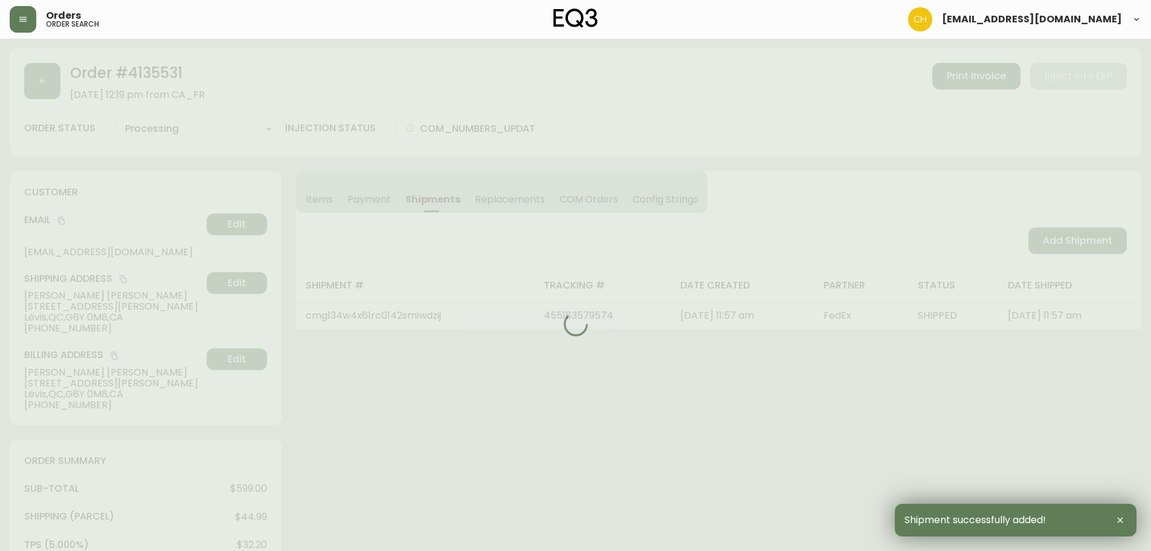
type input "Fully Shipped"
select select "FULLY_SHIPPED"
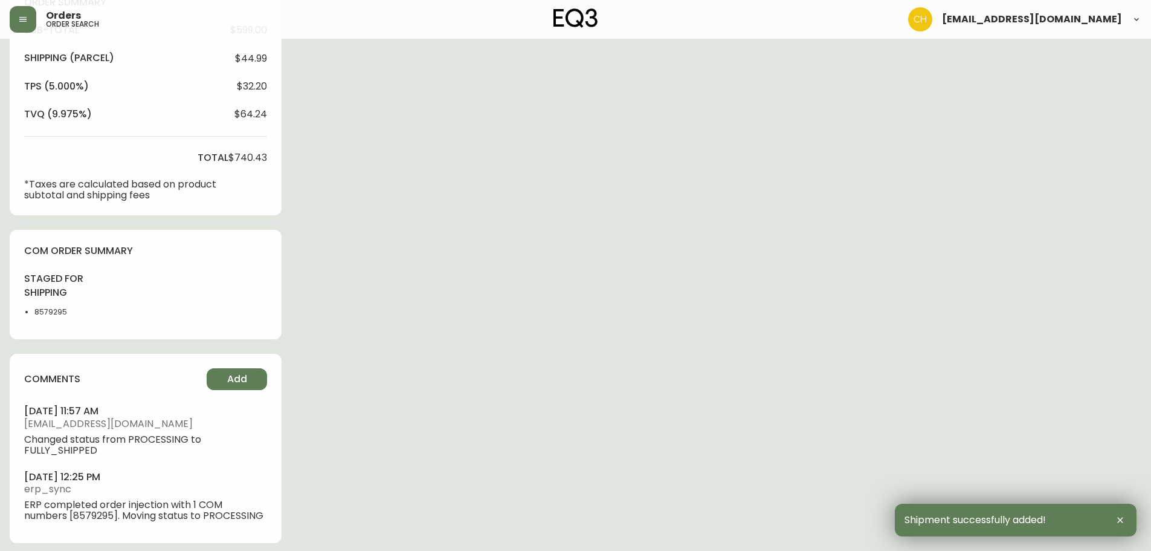
scroll to position [465, 0]
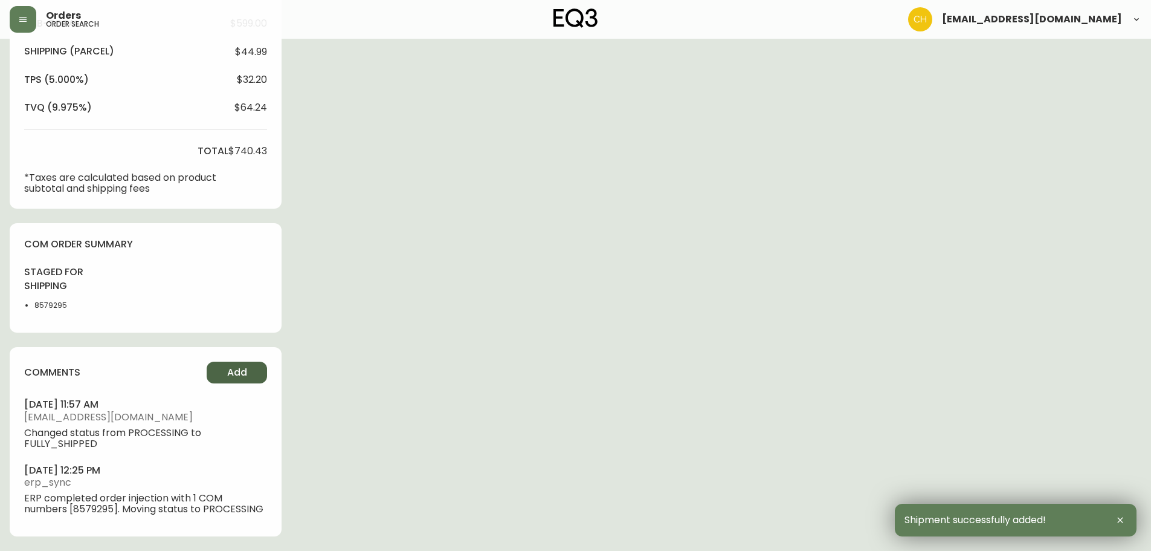
click at [235, 372] on span "Add" at bounding box center [237, 372] width 20 height 13
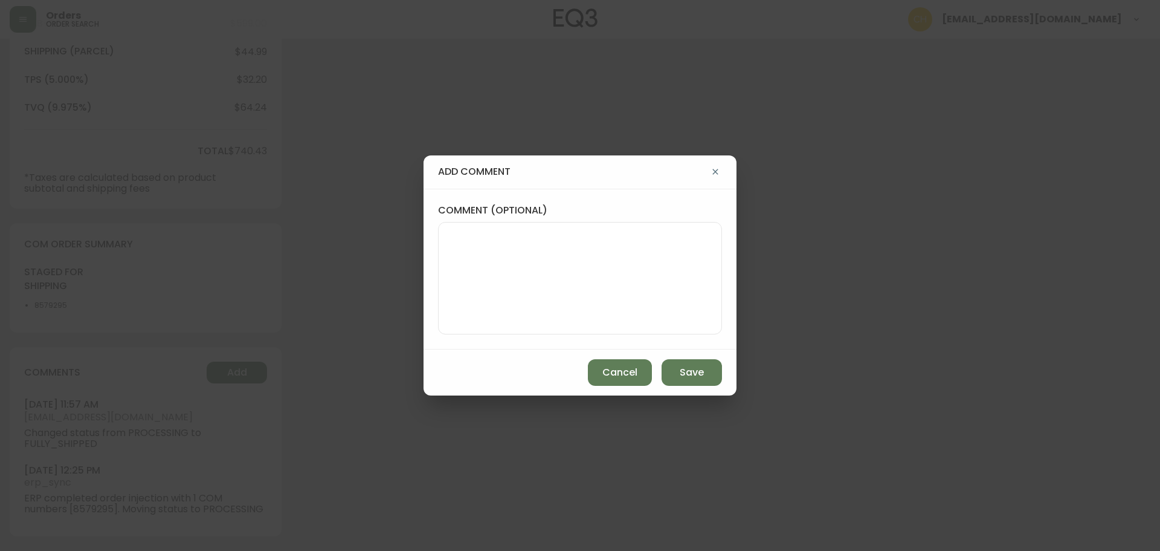
click at [454, 269] on textarea "comment (optional)" at bounding box center [579, 278] width 263 height 97
type textarea "CH"
